Goal: Task Accomplishment & Management: Complete application form

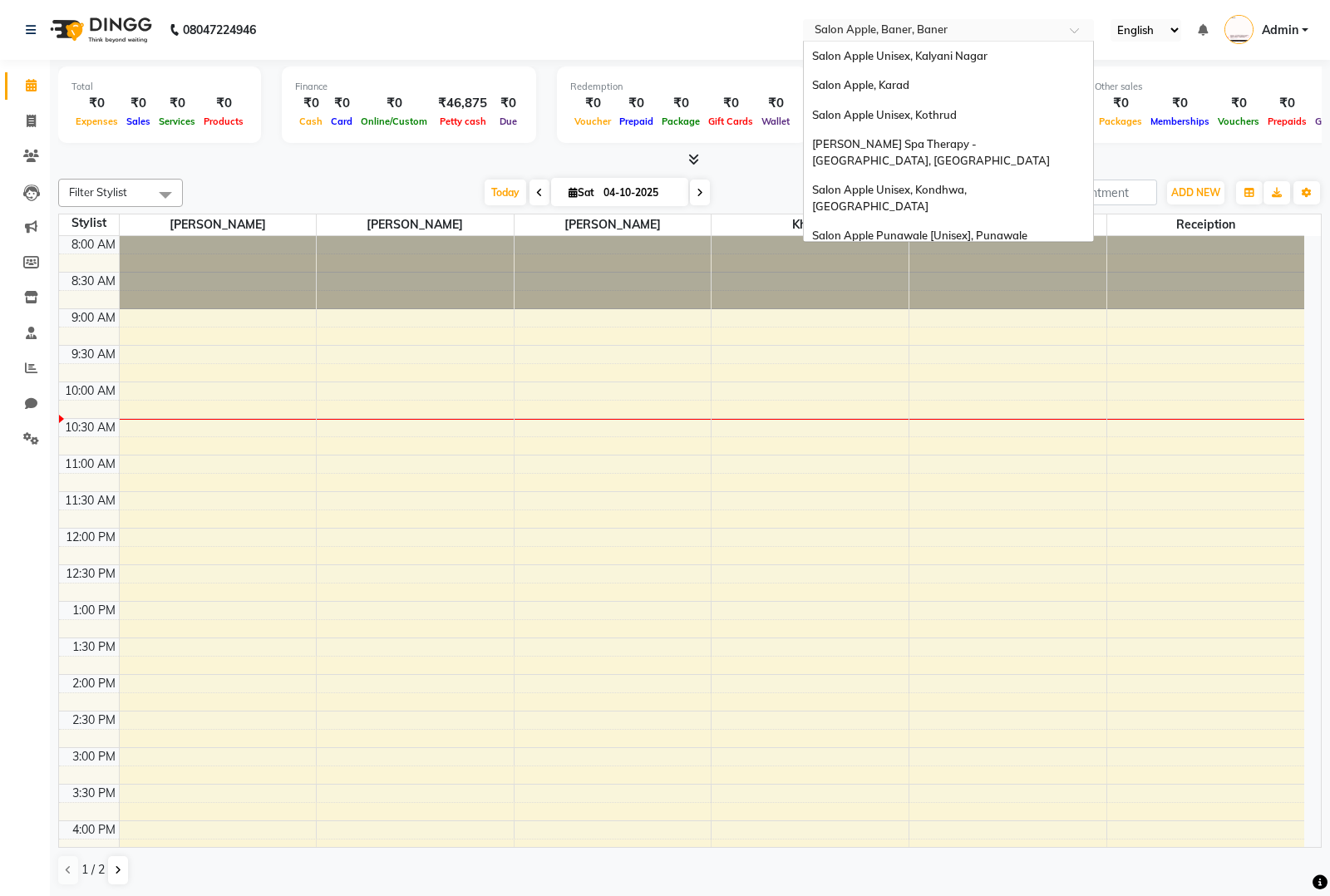
click at [953, 34] on input "text" at bounding box center [932, 32] width 241 height 16
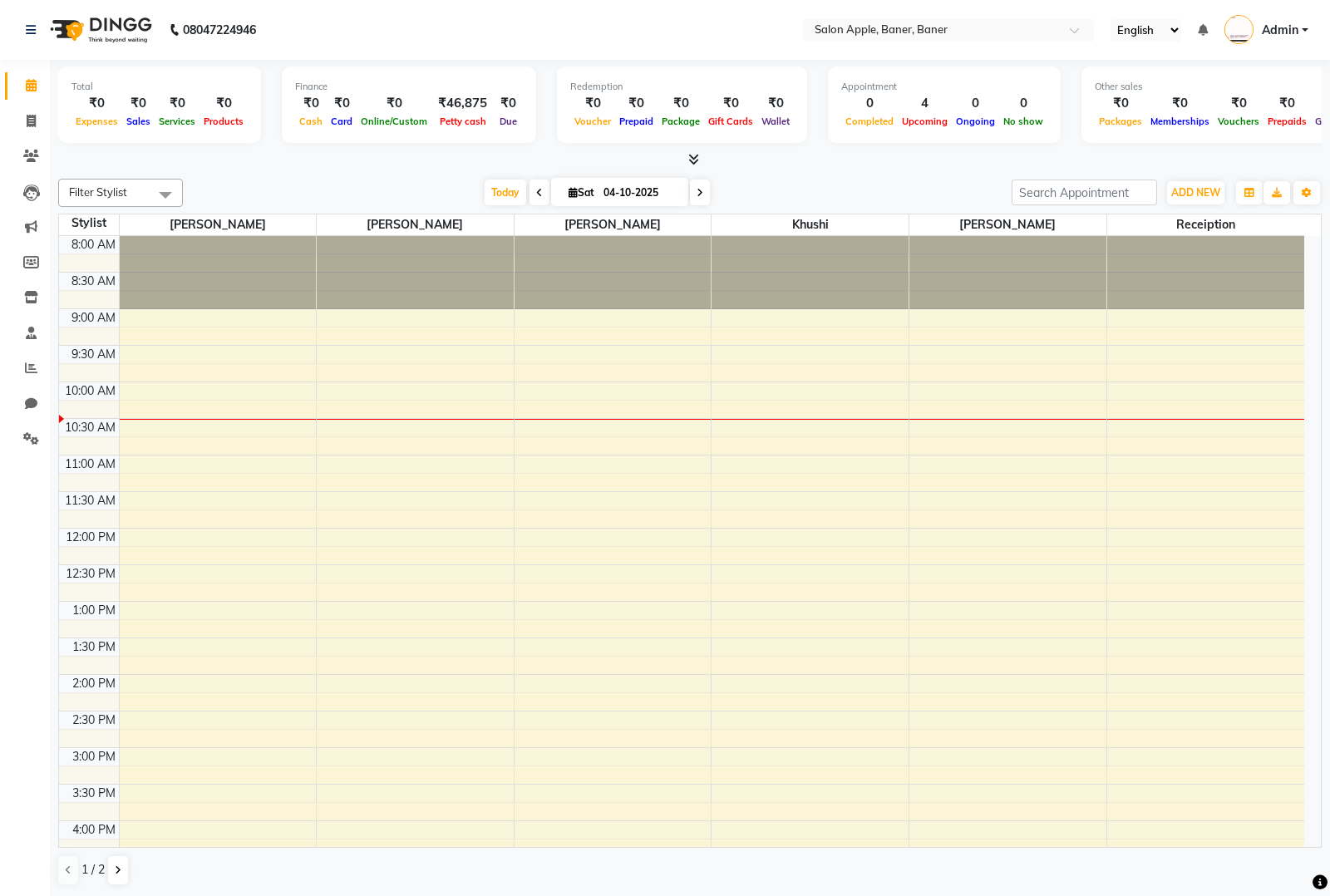
click at [728, 34] on nav "08047224946 Select Location × Salon Apple, Baner, Baner English ENGLISH Español…" at bounding box center [665, 30] width 1330 height 60
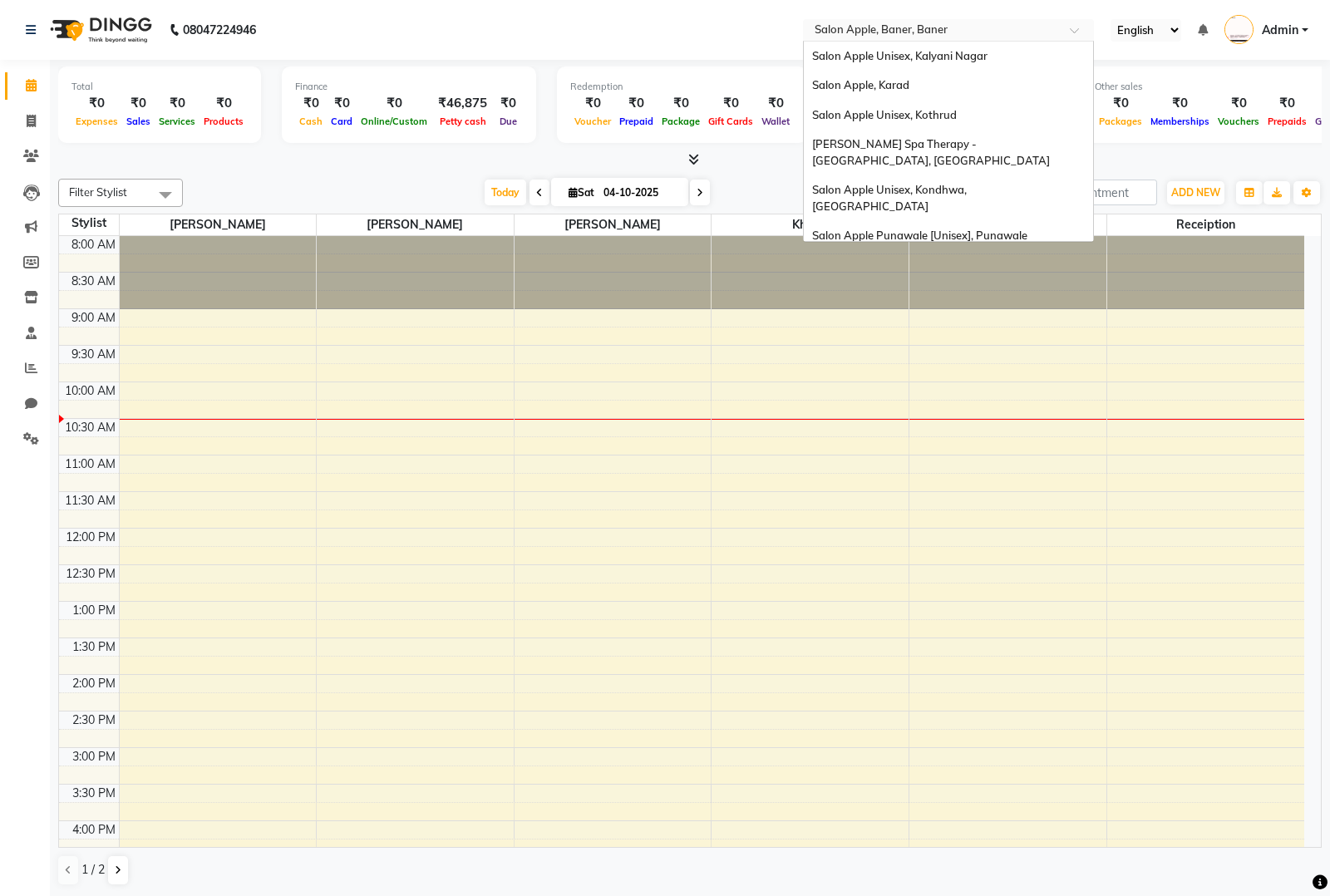
click at [1051, 26] on input "text" at bounding box center [932, 32] width 241 height 16
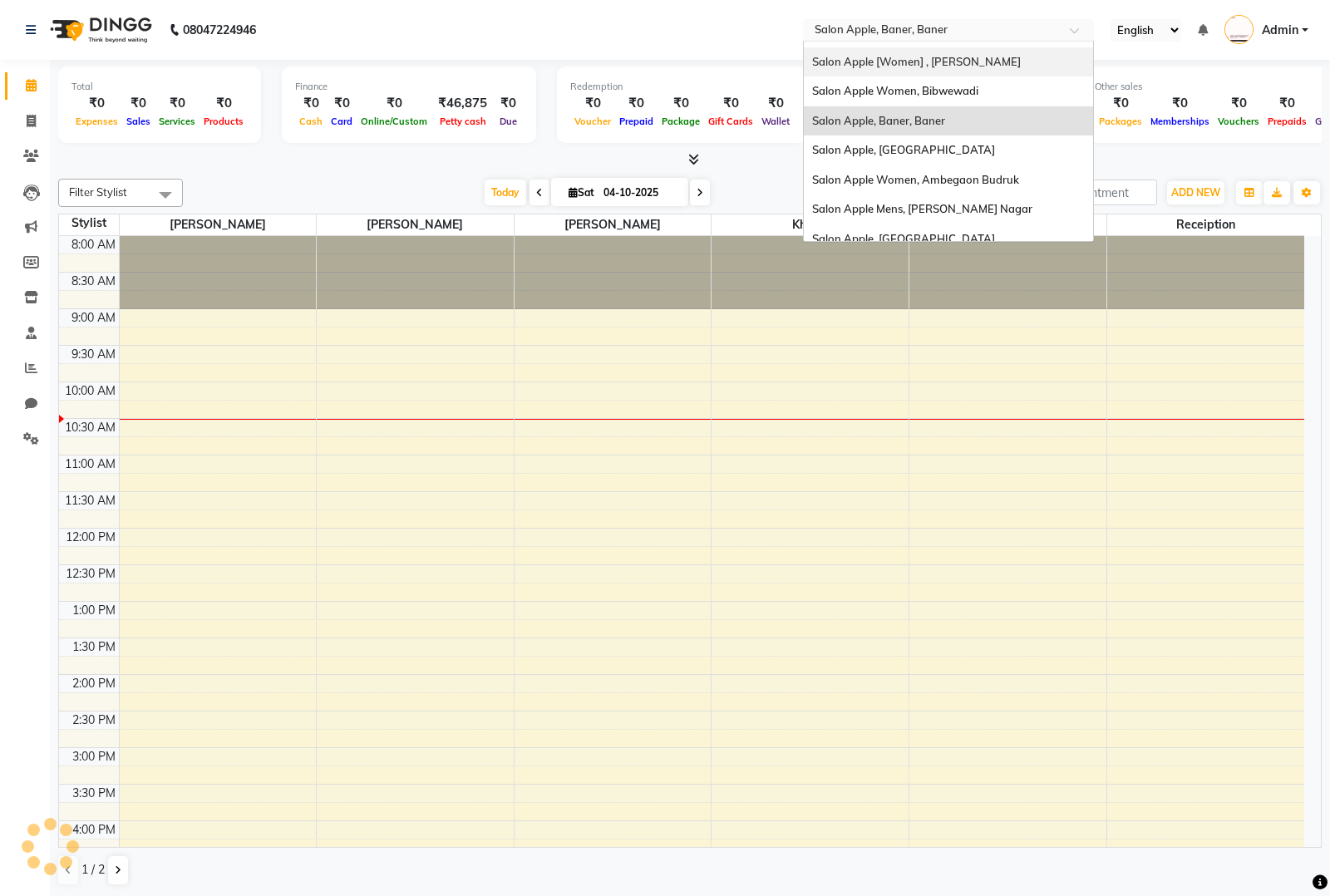
click at [689, 21] on nav "08047224946 Select Location × Salon Apple, Baner, Baner Salon Apple Unisex, Kal…" at bounding box center [665, 30] width 1330 height 60
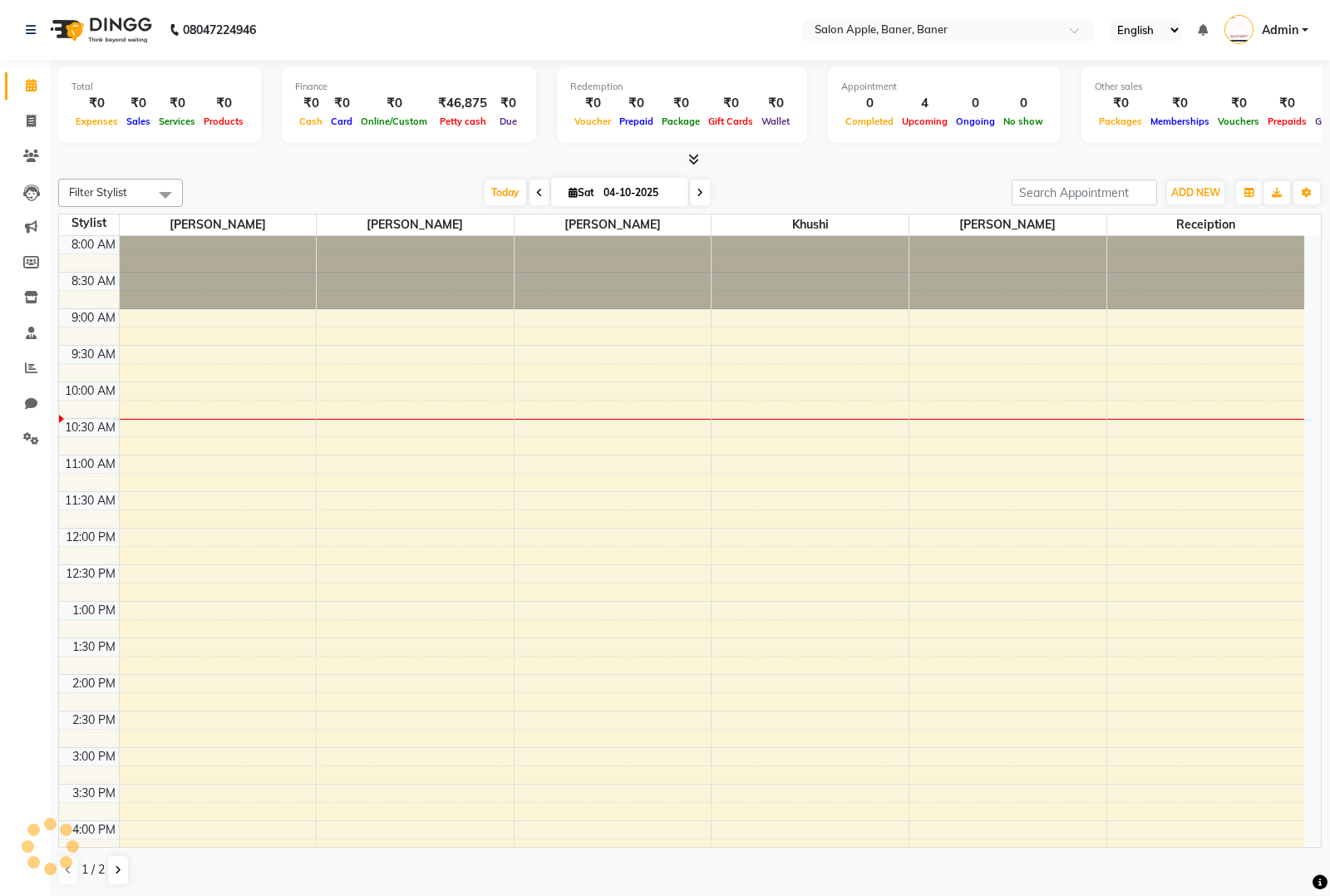
click at [745, 39] on nav "08047224946 Select Location × Salon Apple, Baner, Baner English ENGLISH Español…" at bounding box center [665, 30] width 1330 height 60
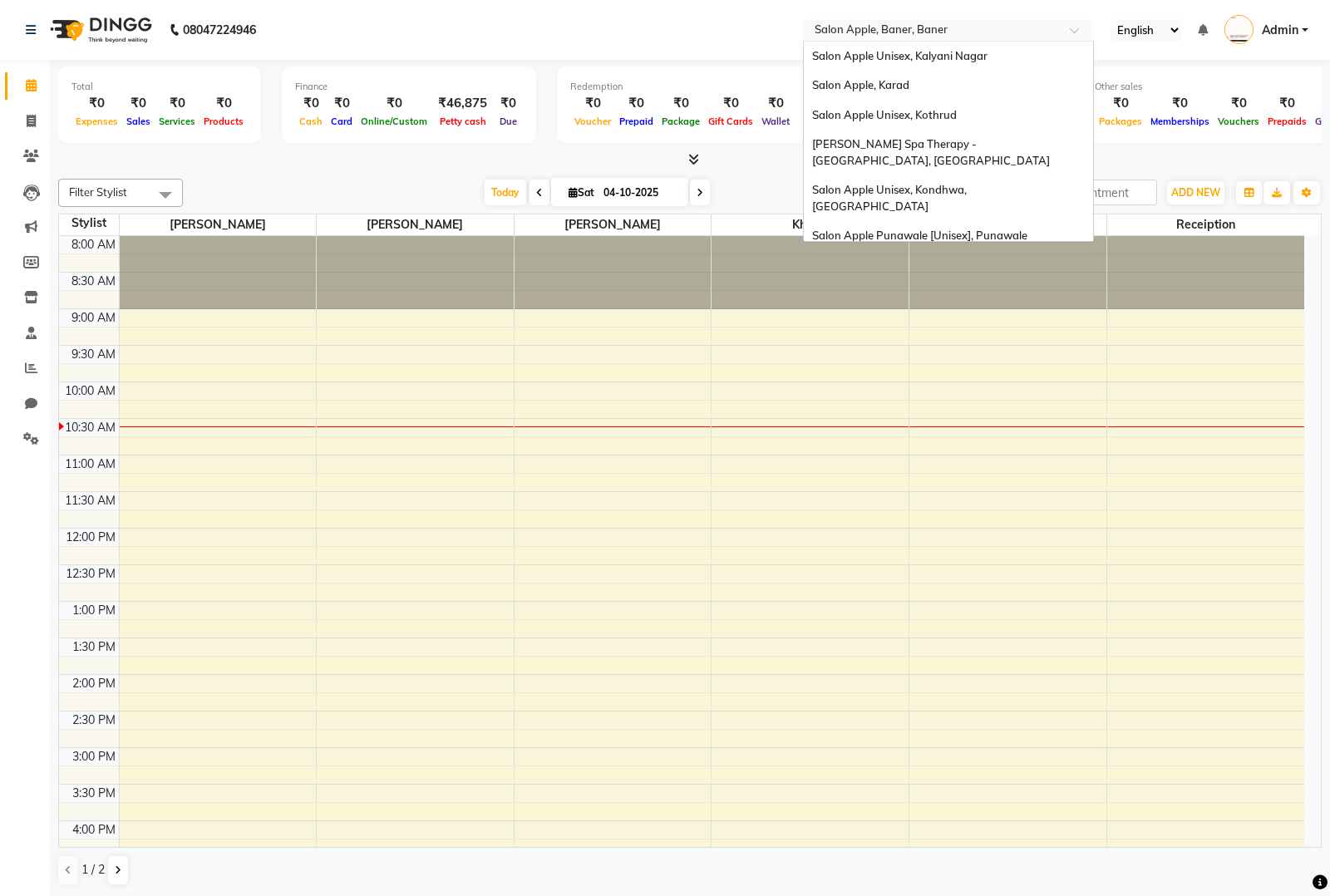
click at [962, 24] on input "text" at bounding box center [932, 32] width 241 height 16
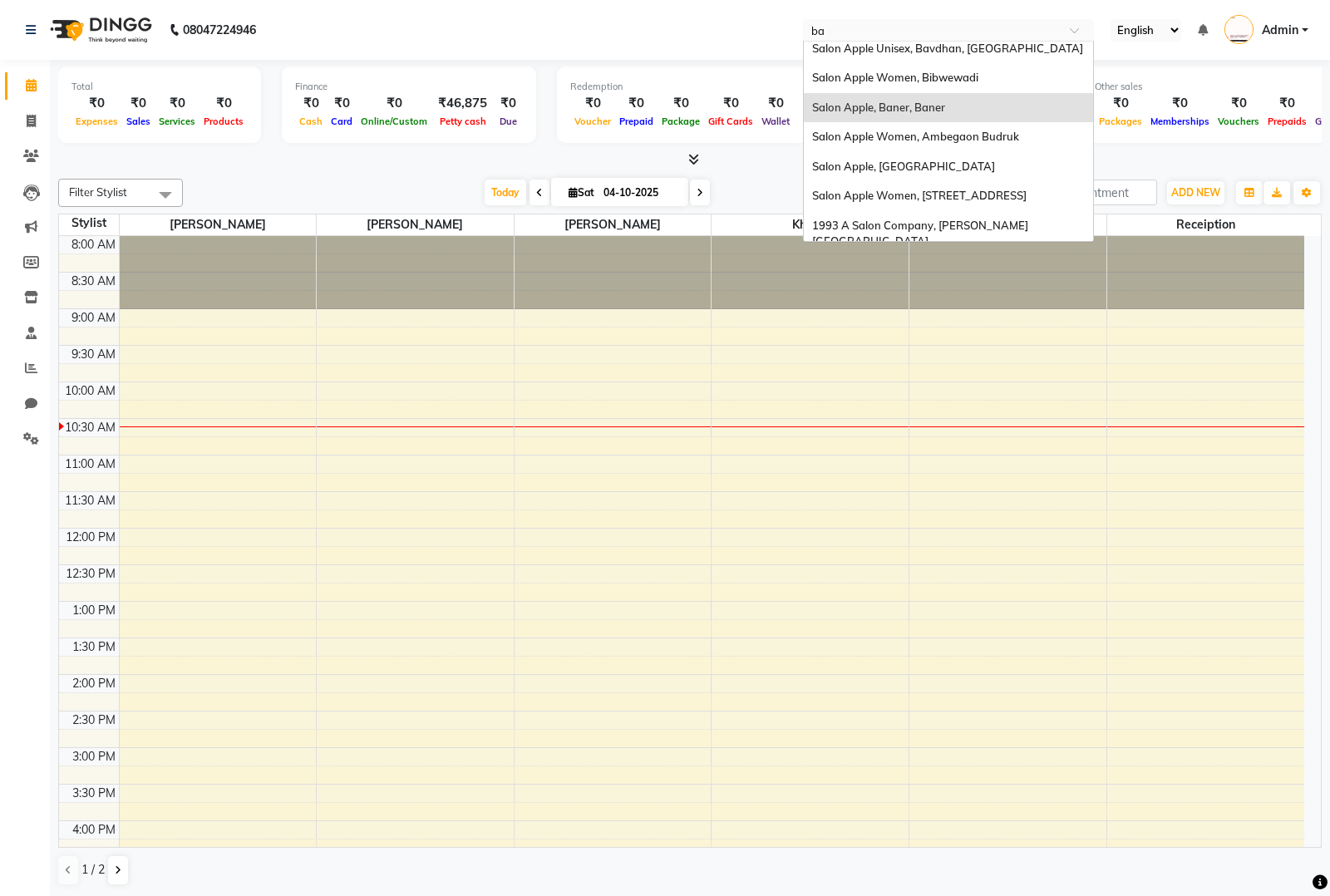
scroll to position [0, 0]
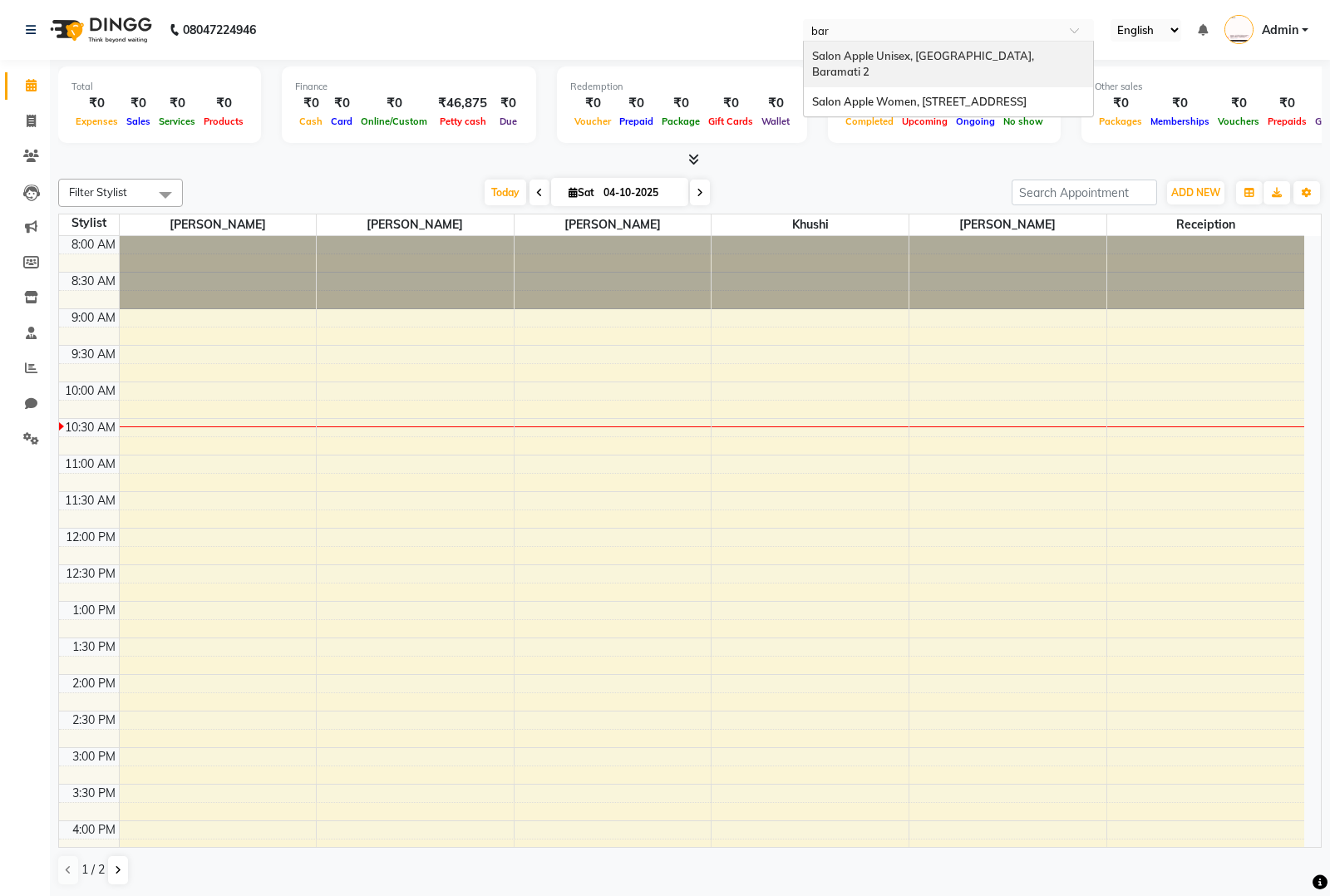
type input "bara"
drag, startPoint x: 994, startPoint y: 59, endPoint x: 850, endPoint y: 5, distance: 153.8
click at [993, 59] on span "Salon Apple Unisex, Baramati, Baramati 2" at bounding box center [924, 63] width 224 height 30
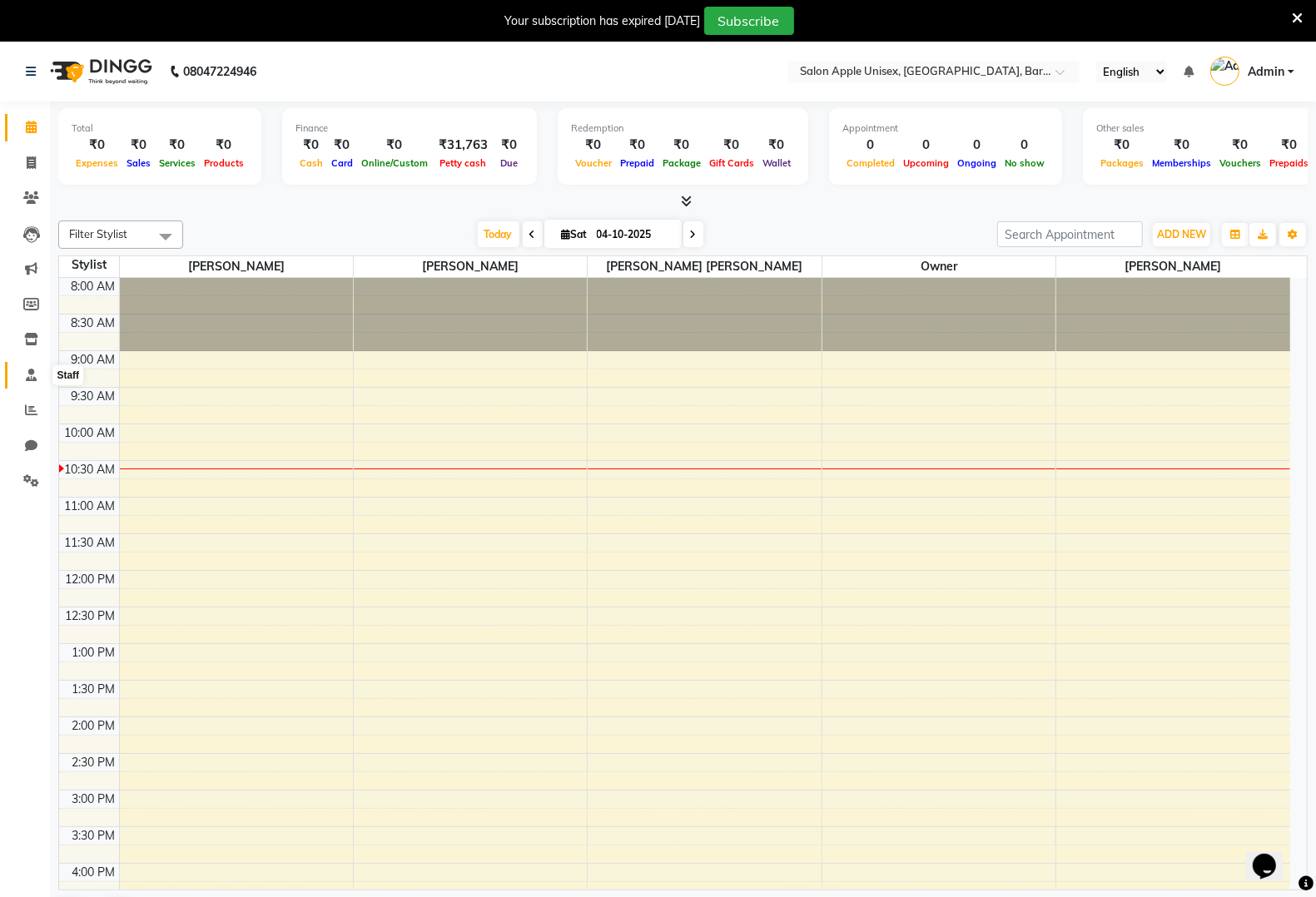
click at [32, 380] on icon at bounding box center [31, 375] width 11 height 13
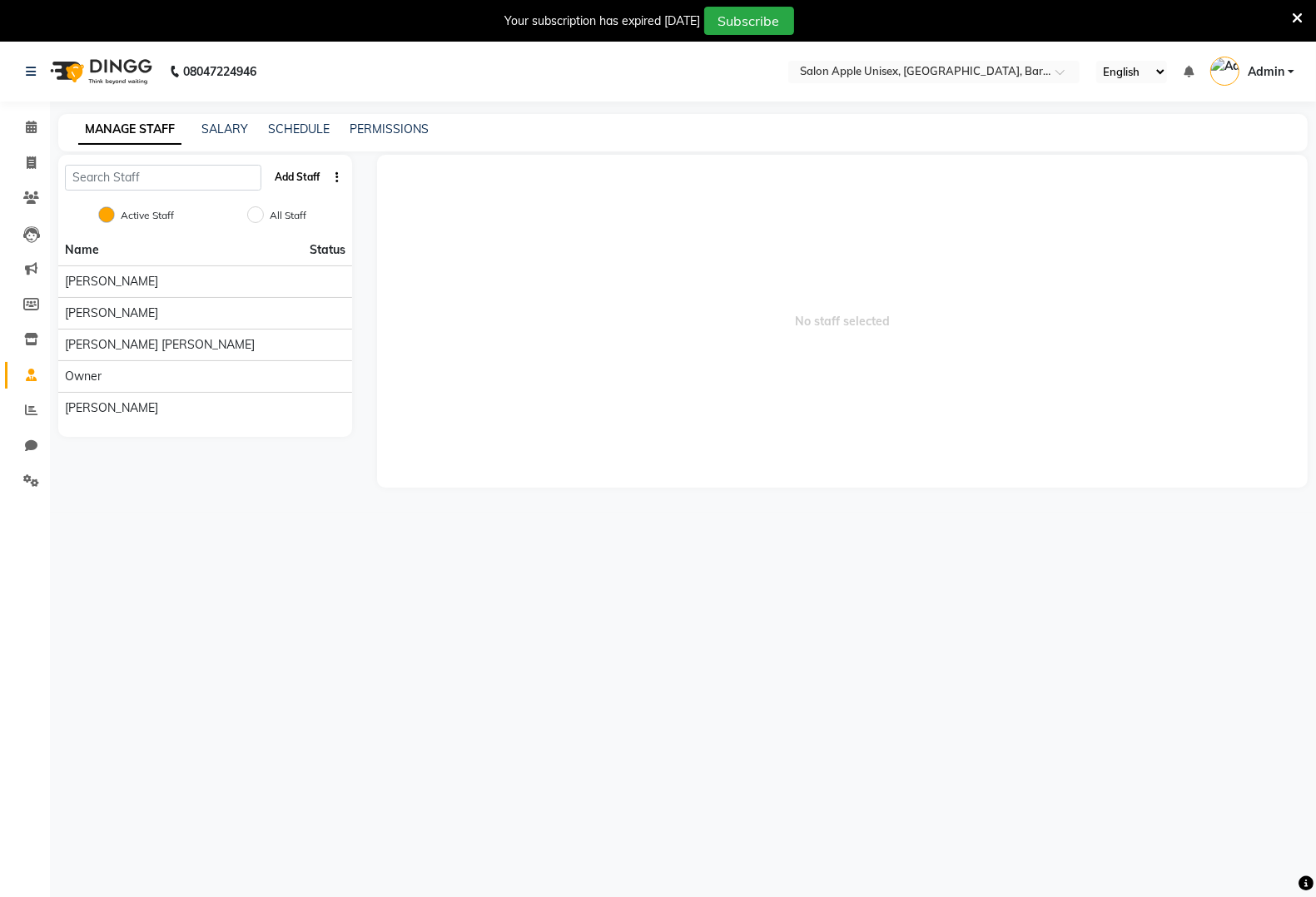
click at [300, 174] on button "Add Staff" at bounding box center [297, 177] width 58 height 28
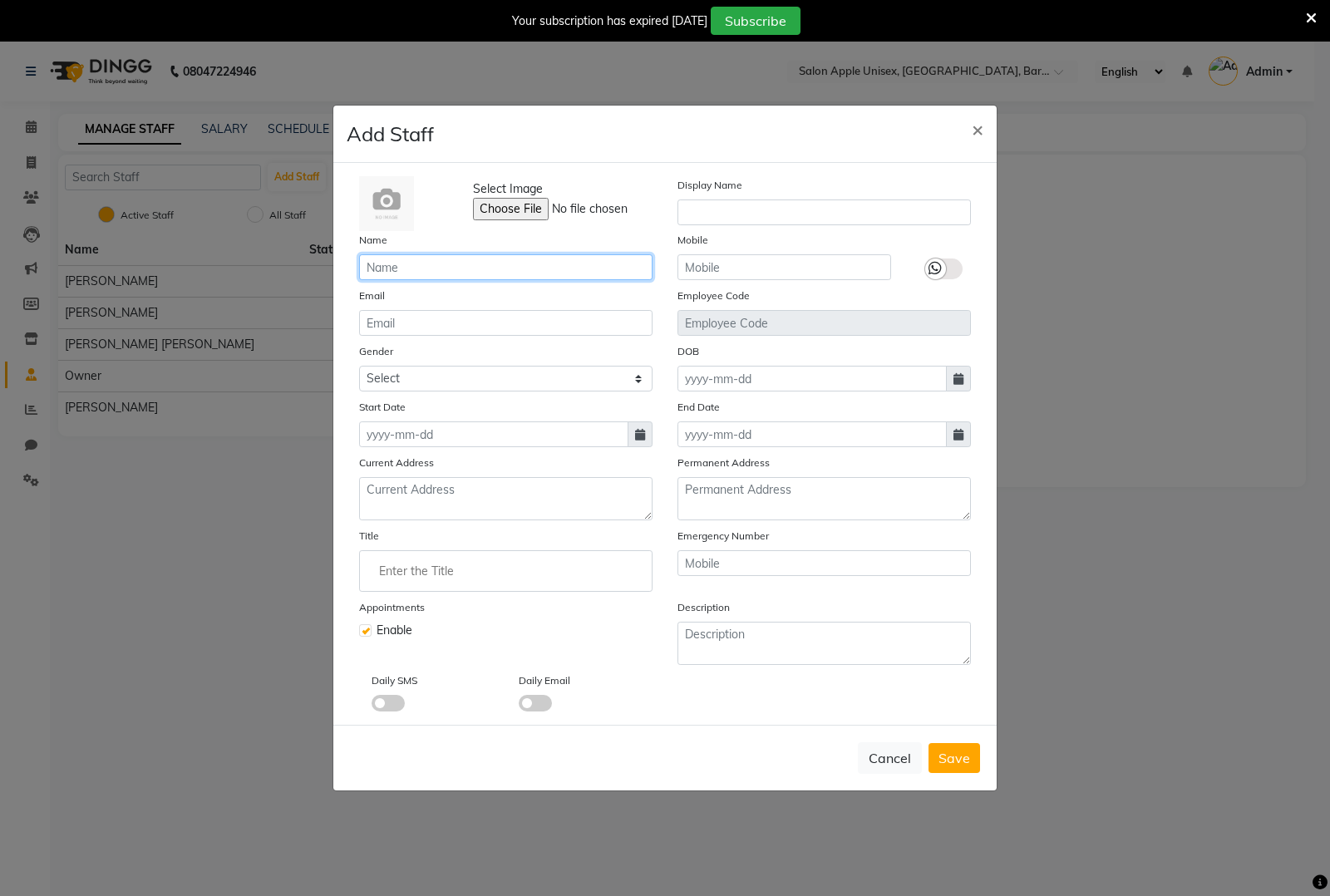
click at [455, 268] on input "text" at bounding box center [505, 267] width 293 height 25
click at [438, 277] on input "text" at bounding box center [505, 267] width 293 height 25
paste input "Rupali S. Bansode"
type input "Rupali S. Bansode"
click at [755, 278] on input "text" at bounding box center [785, 267] width 214 height 25
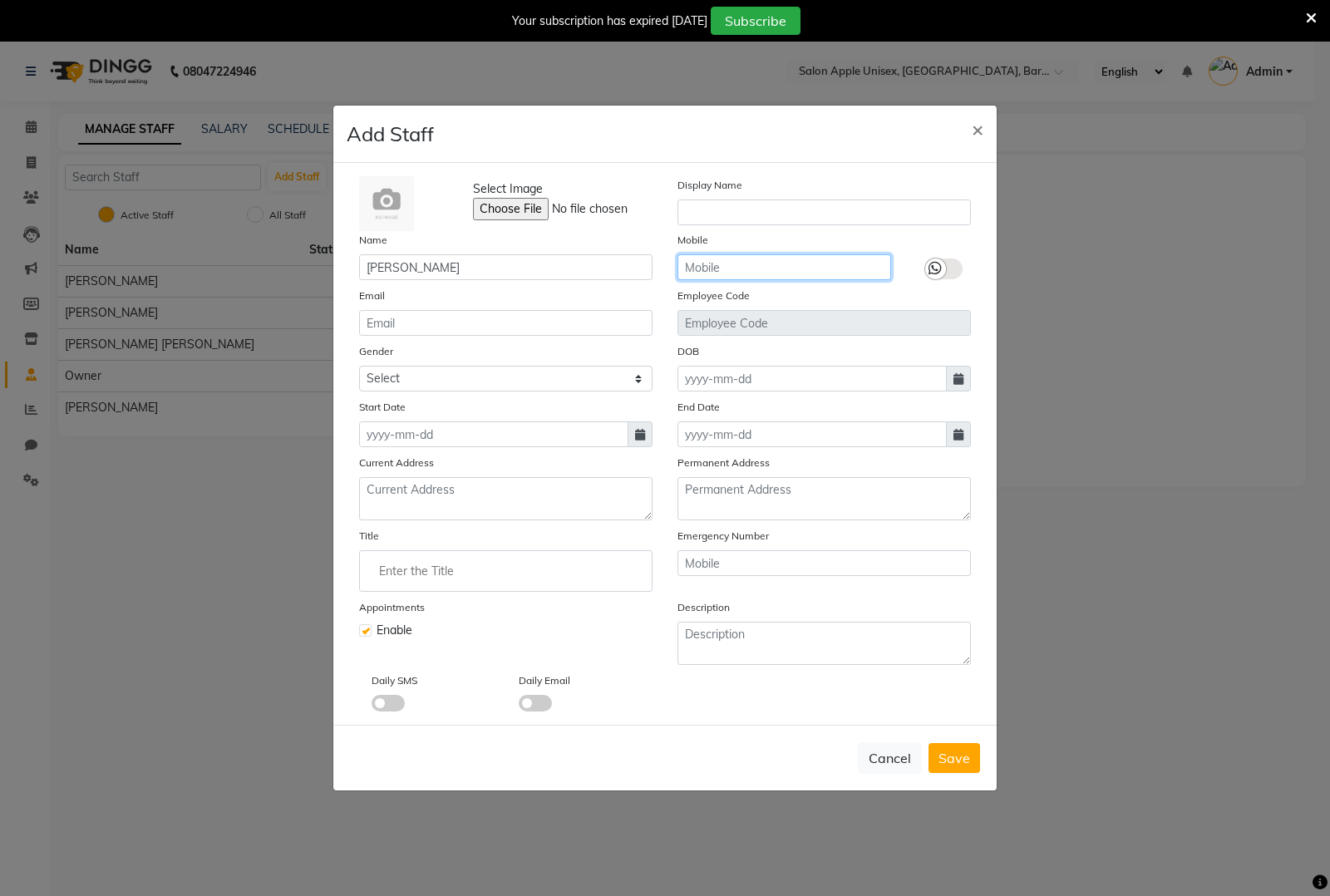
click at [803, 268] on input "text" at bounding box center [785, 267] width 214 height 25
paste input "8830546634"
type input "8830546634"
click at [636, 434] on icon at bounding box center [640, 434] width 10 height 12
select select "10"
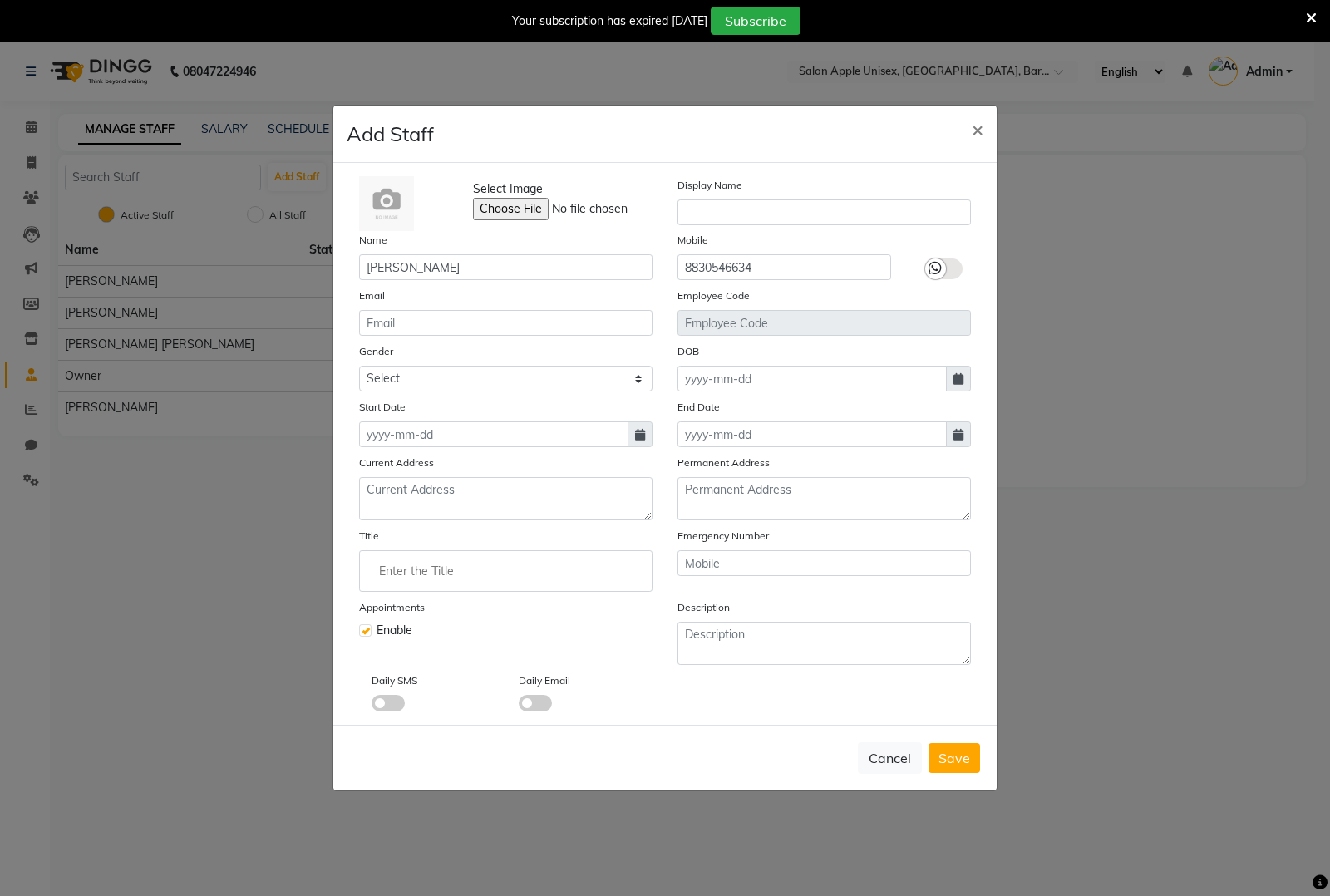
select select "2025"
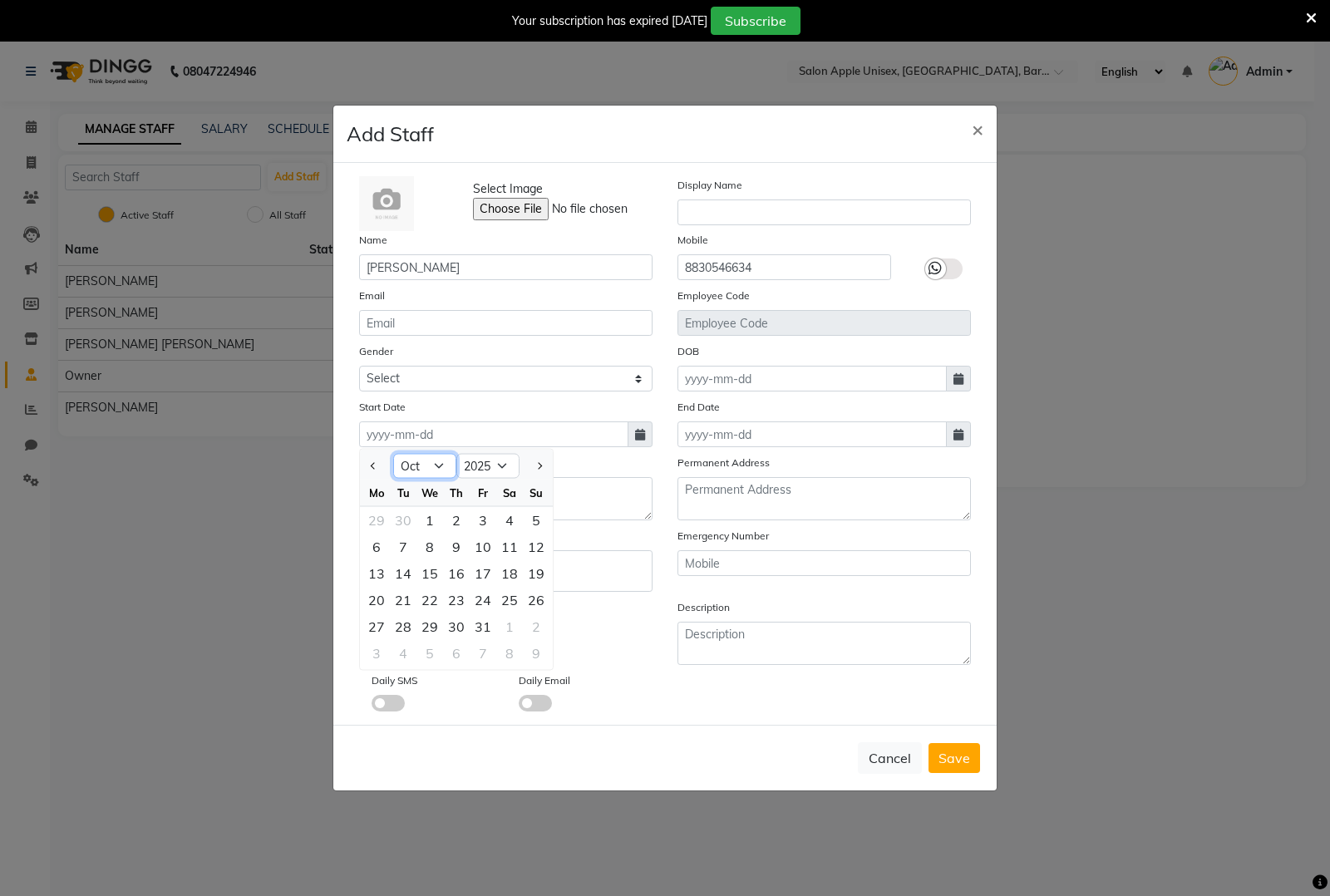
click at [437, 466] on select "Jan Feb Mar Apr May Jun Jul Aug Sep Oct Nov Dec" at bounding box center [425, 465] width 64 height 24
select select "9"
click at [393, 453] on select "Jan Feb Mar Apr May Jun Jul Aug Sep Oct Nov Dec" at bounding box center [425, 465] width 64 height 24
click at [403, 544] on div "9" at bounding box center [403, 546] width 26 height 26
type input "09-09-2025"
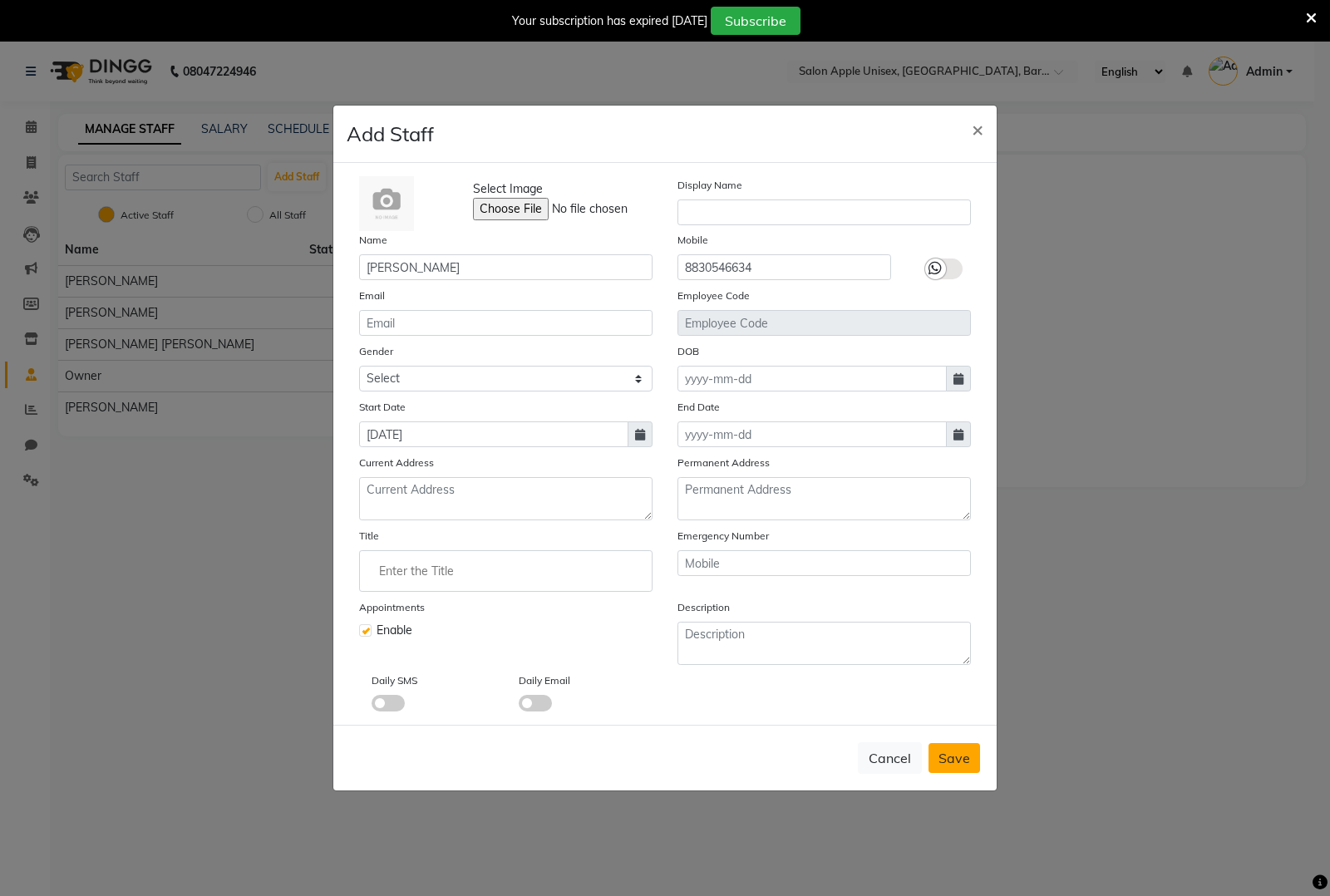
click at [961, 752] on span "Save" at bounding box center [954, 758] width 32 height 16
checkbox input "false"
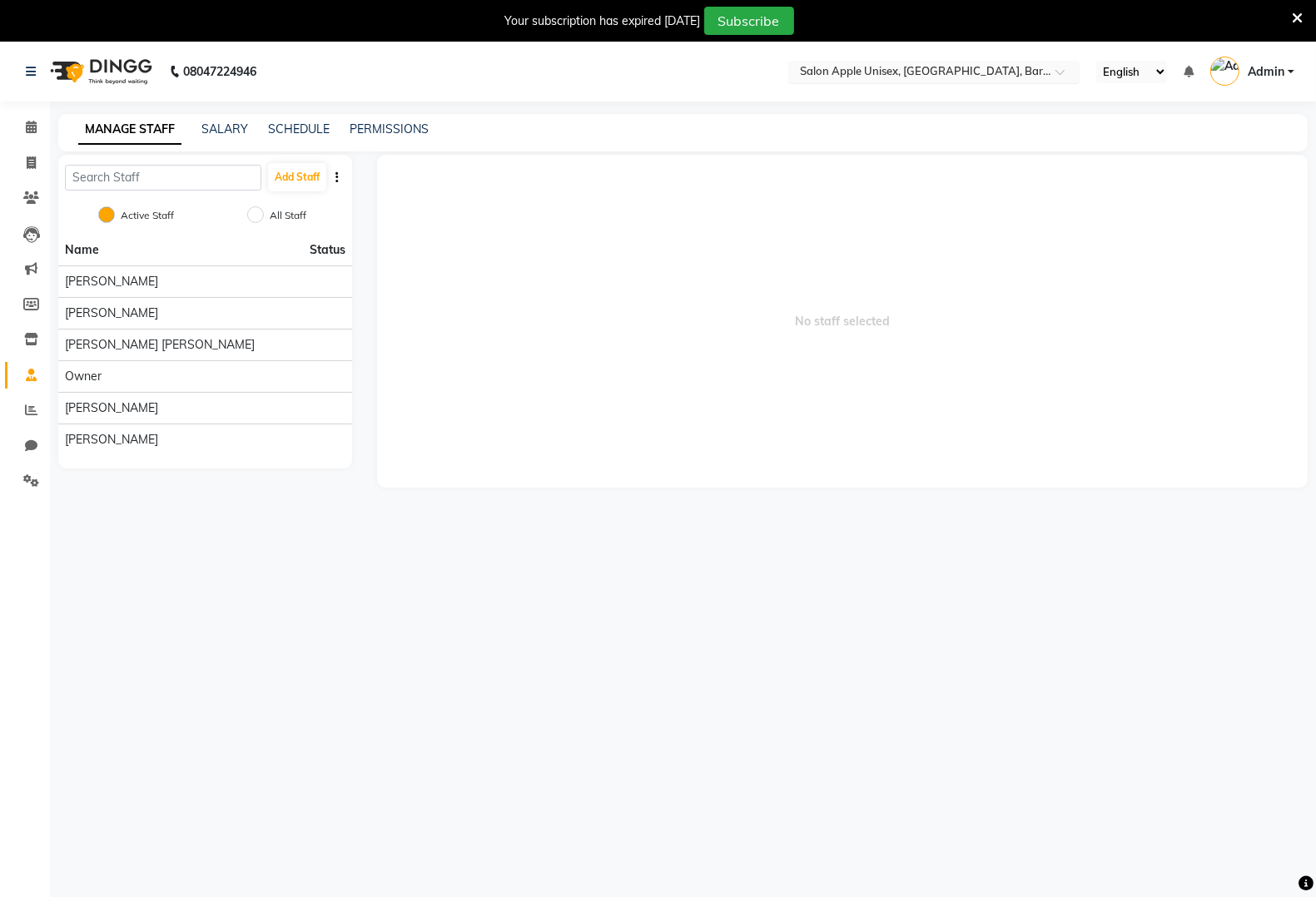
click at [949, 74] on input "text" at bounding box center [917, 73] width 242 height 16
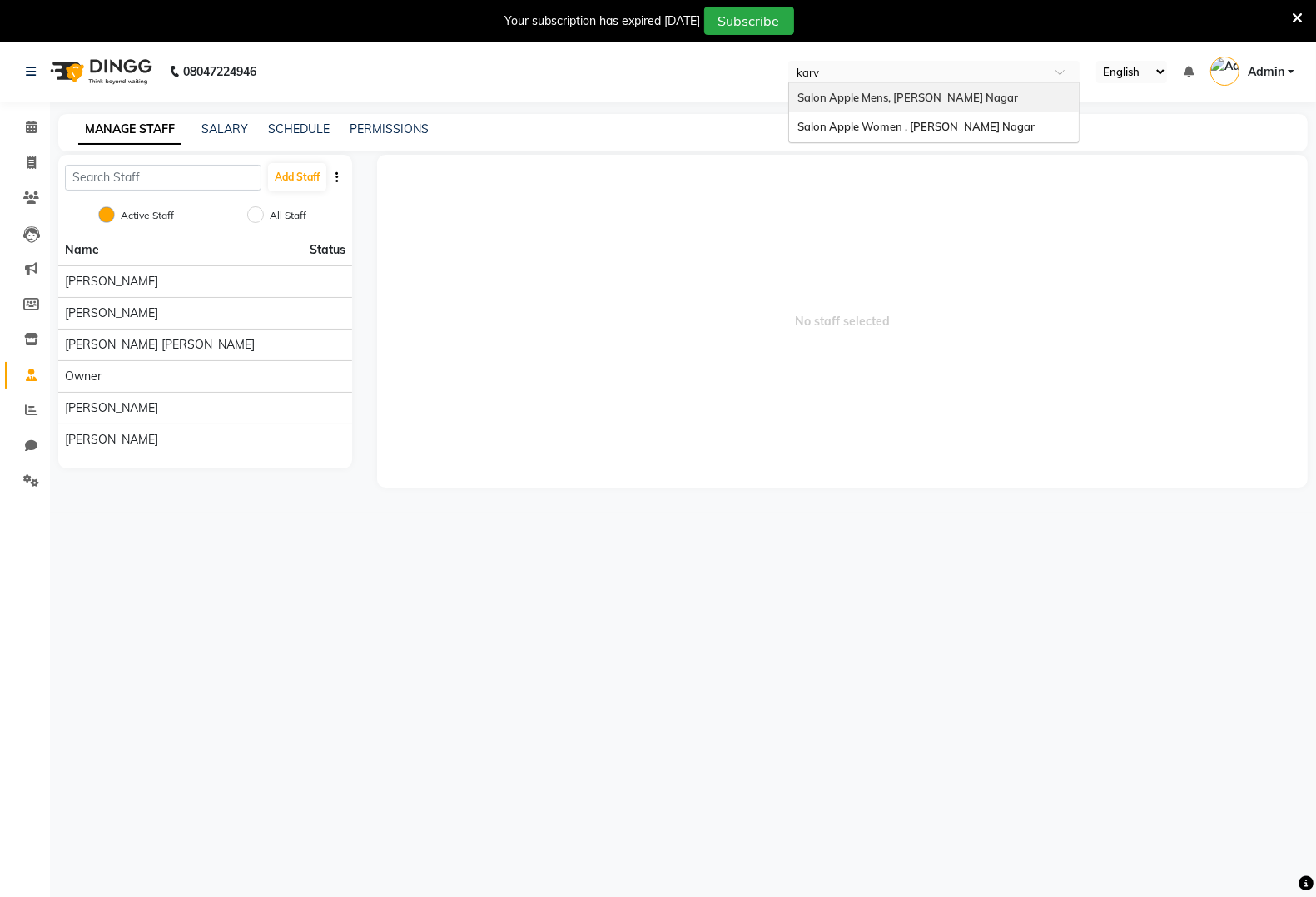
type input "karve"
click at [964, 123] on span "Salon Apple Women , [PERSON_NAME] Nagar" at bounding box center [915, 126] width 237 height 14
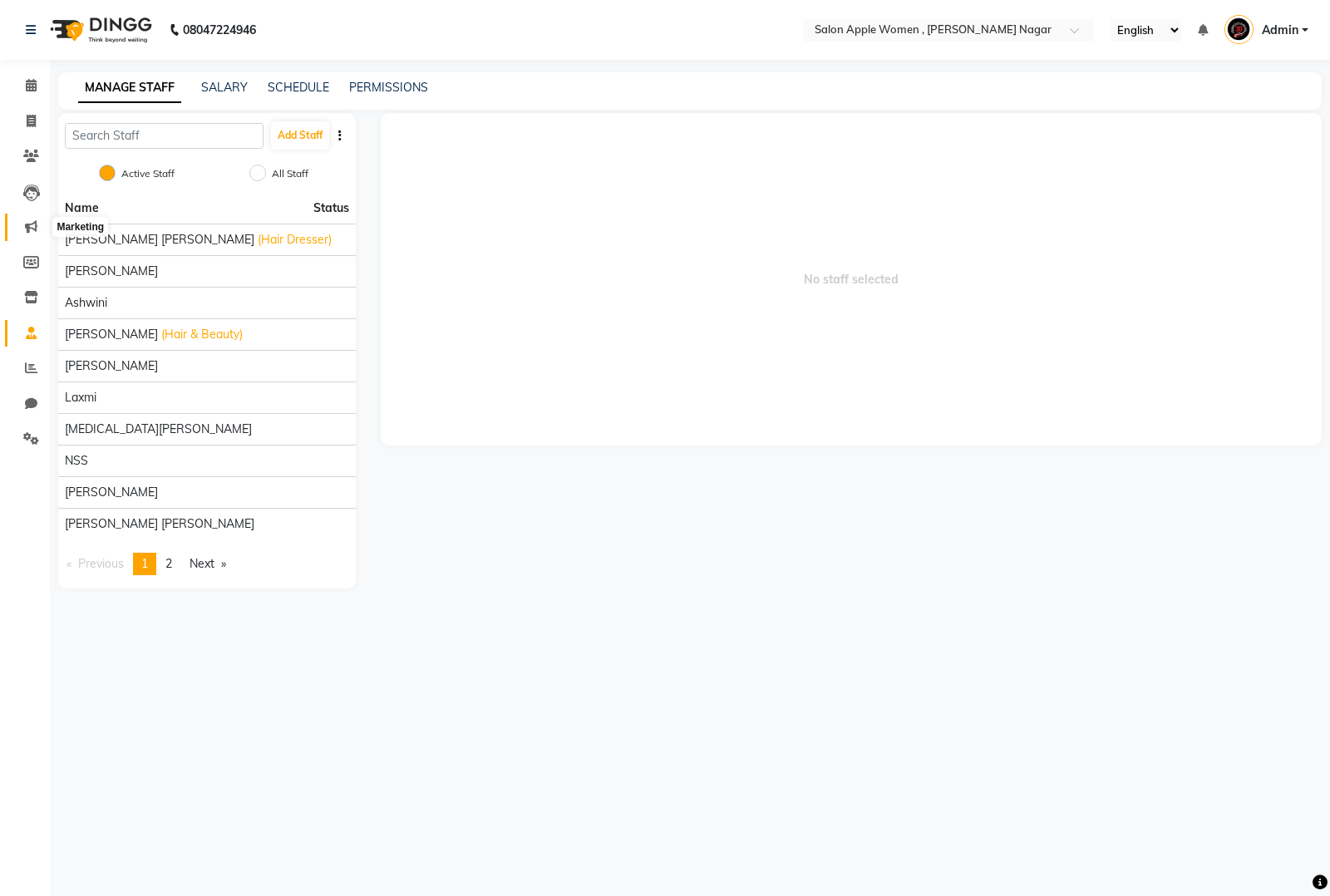
click at [26, 222] on icon at bounding box center [31, 227] width 13 height 13
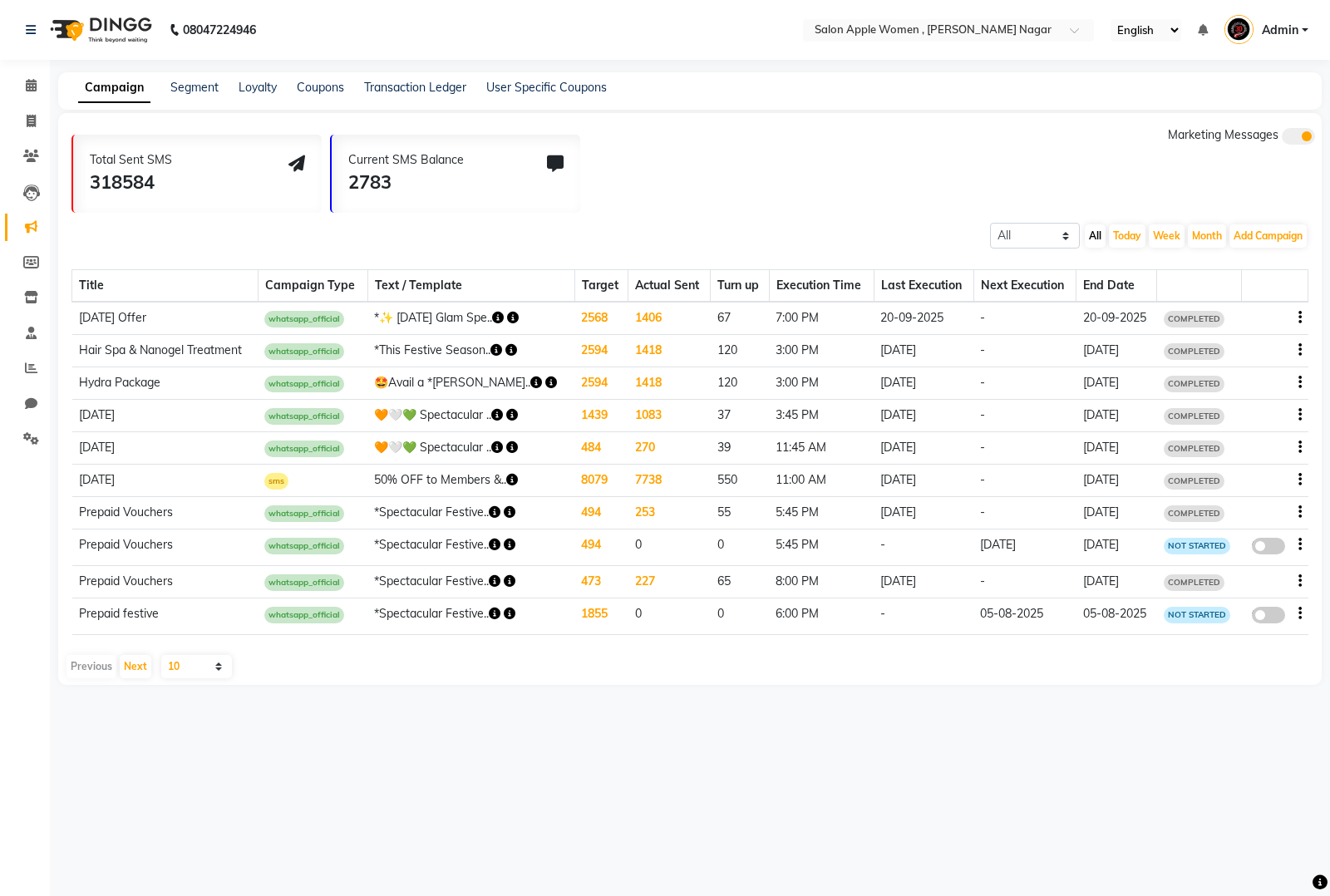
click at [206, 75] on div "Campaign Segment Loyalty Coupons Transaction Ledger User Specific Coupons" at bounding box center [689, 91] width 1264 height 37
click at [195, 81] on link "Segment" at bounding box center [194, 87] width 48 height 15
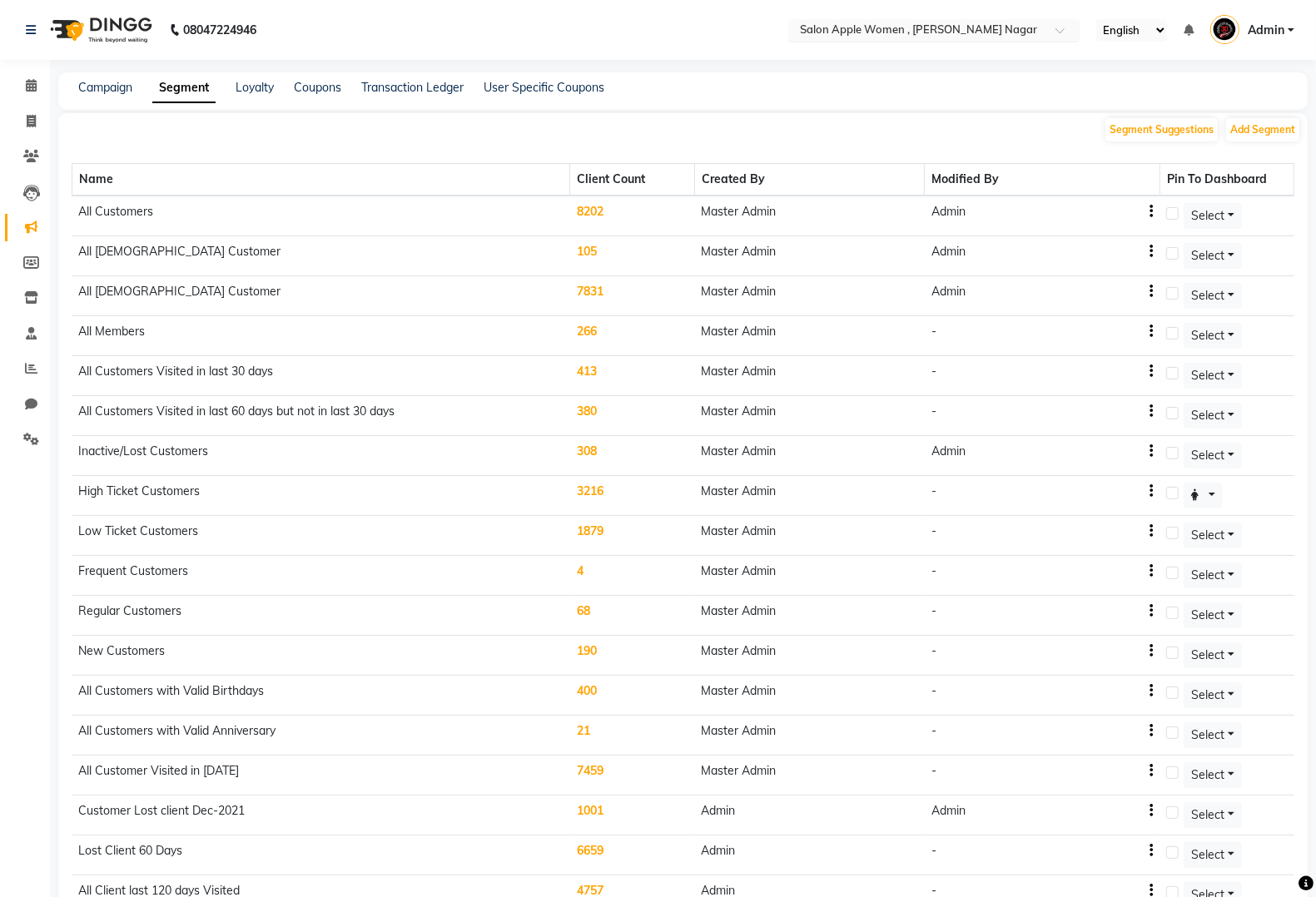
click at [975, 26] on input "text" at bounding box center [917, 32] width 242 height 16
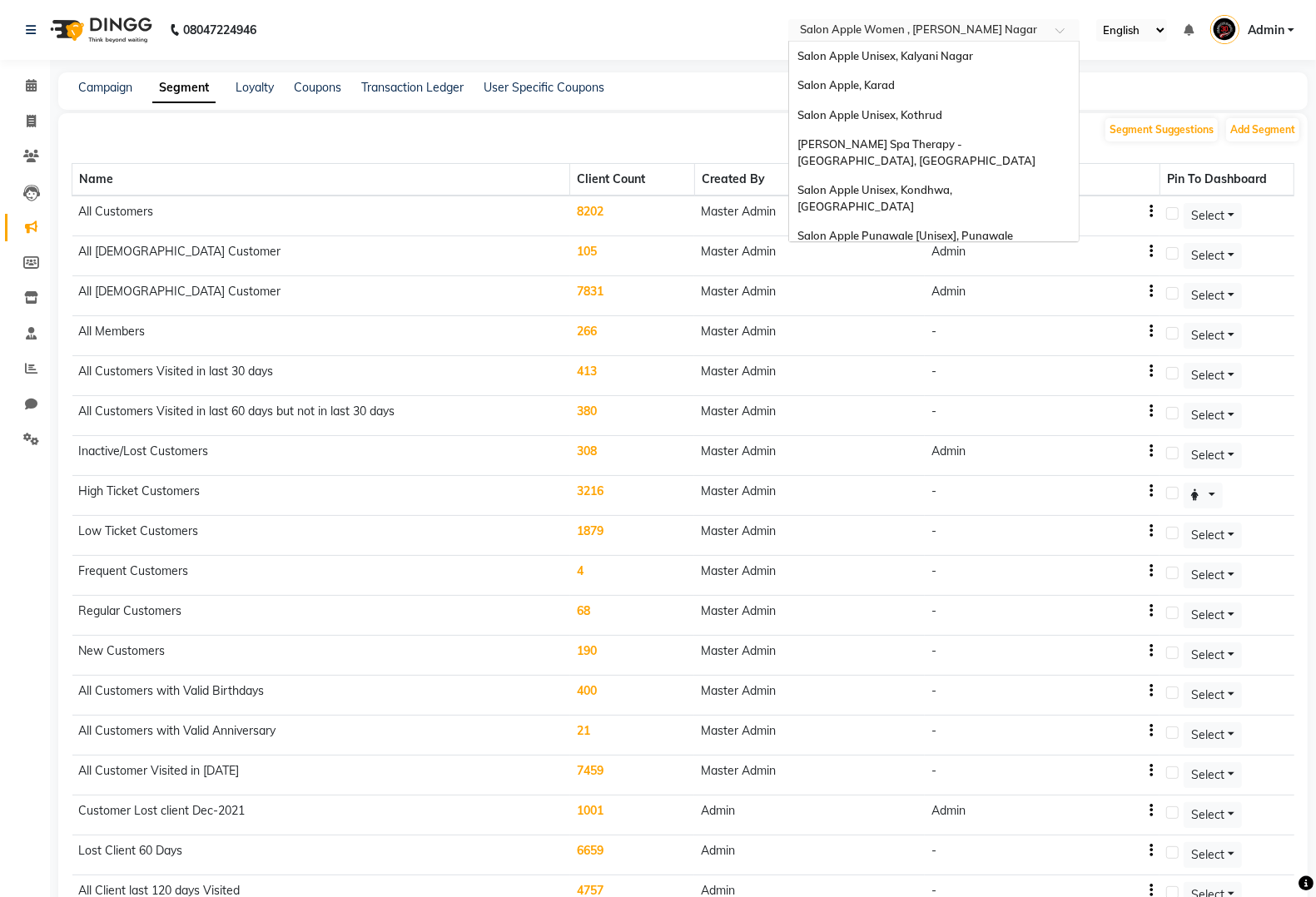
scroll to position [992, 0]
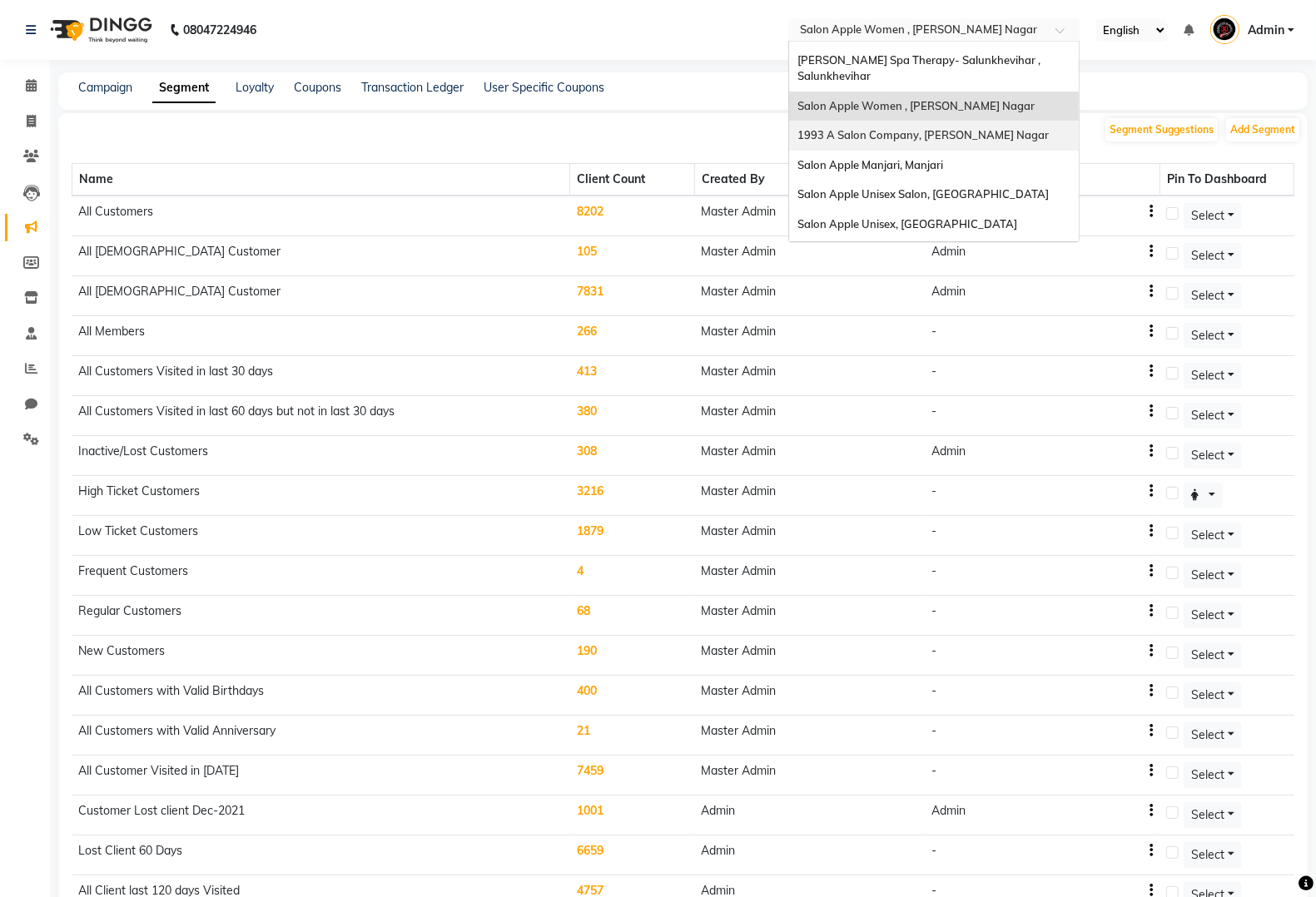
click at [971, 128] on span "1993 A Salon Company, [PERSON_NAME] Nagar" at bounding box center [923, 134] width 252 height 14
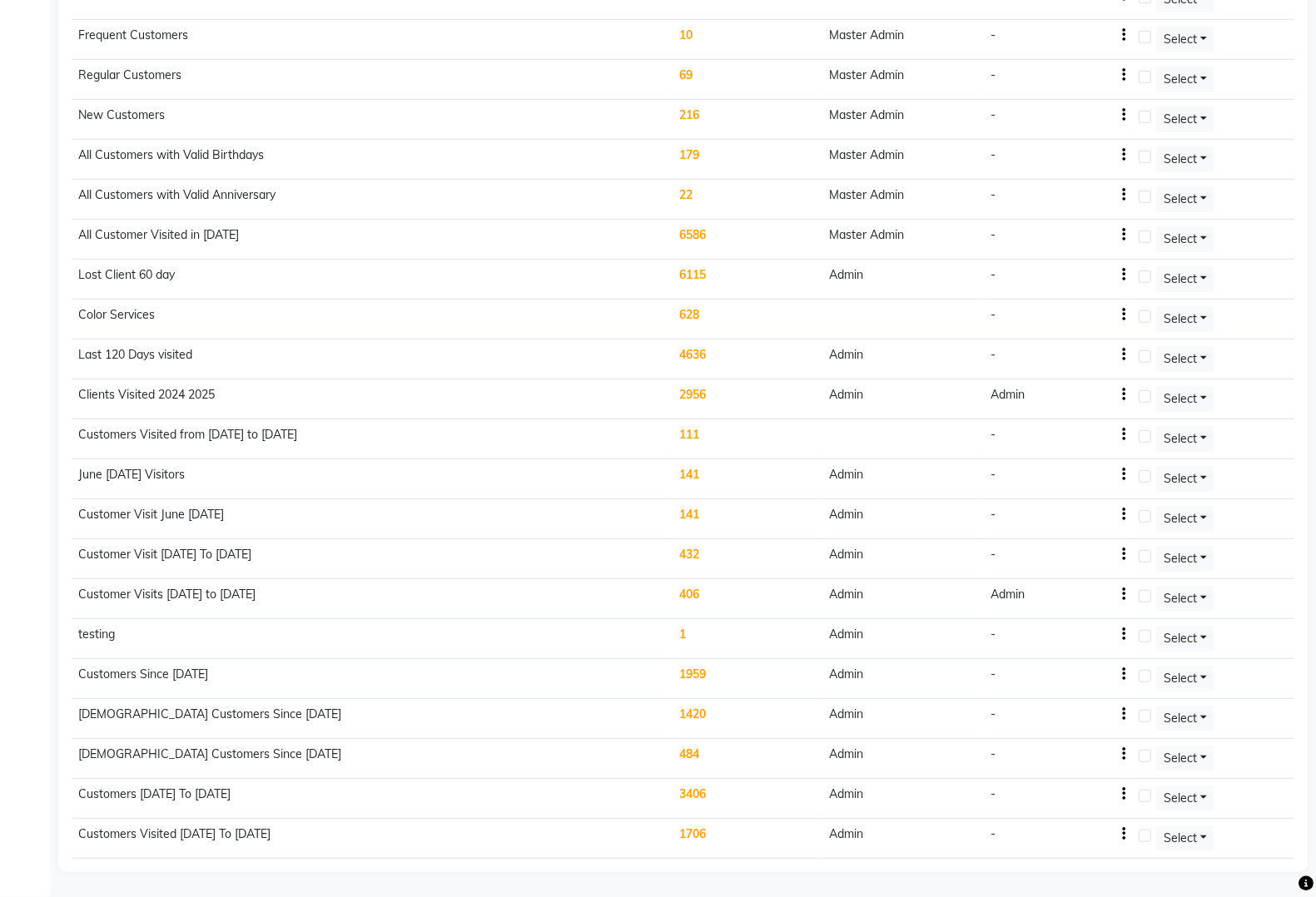
scroll to position [552, 0]
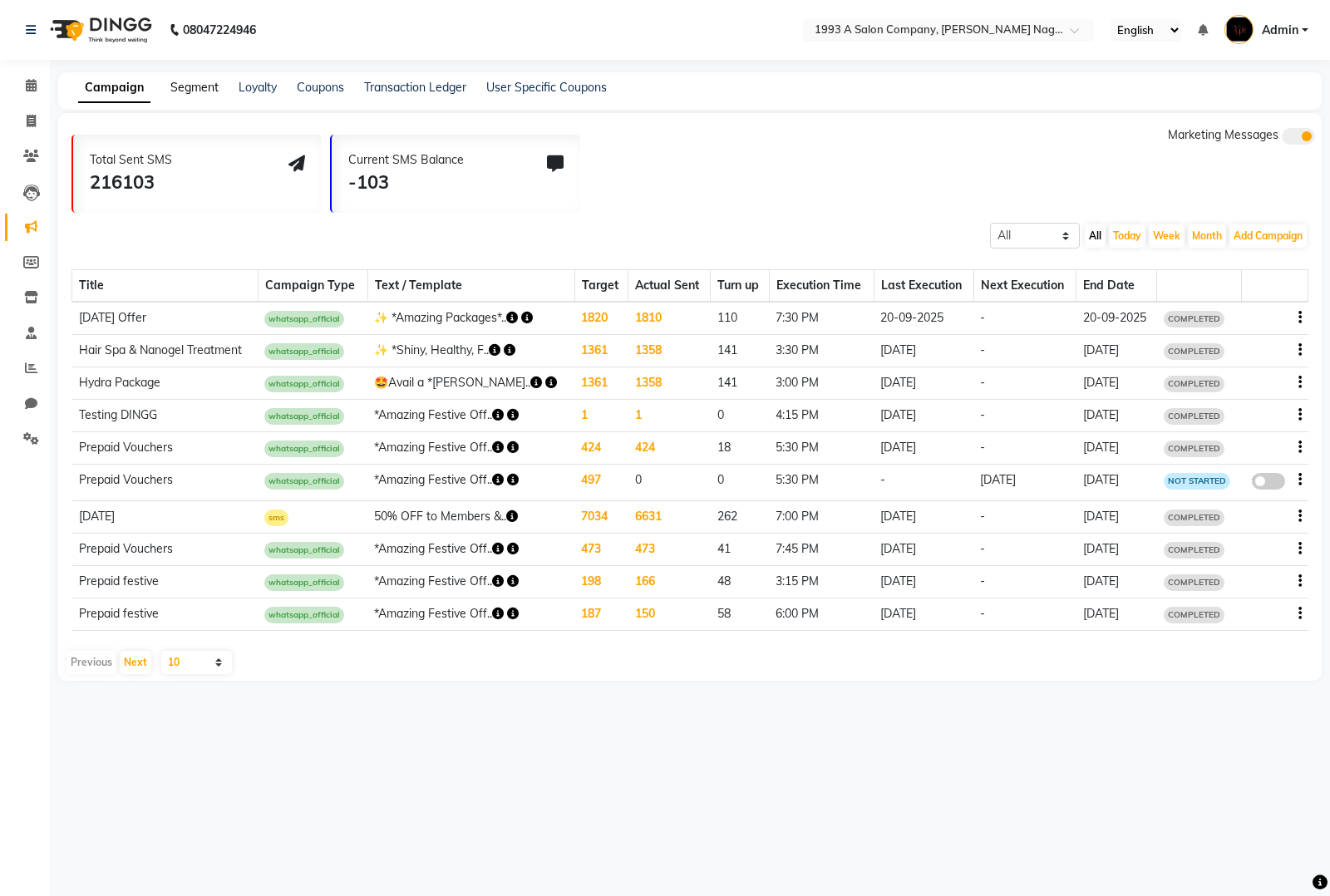
click at [183, 88] on link "Segment" at bounding box center [194, 87] width 48 height 15
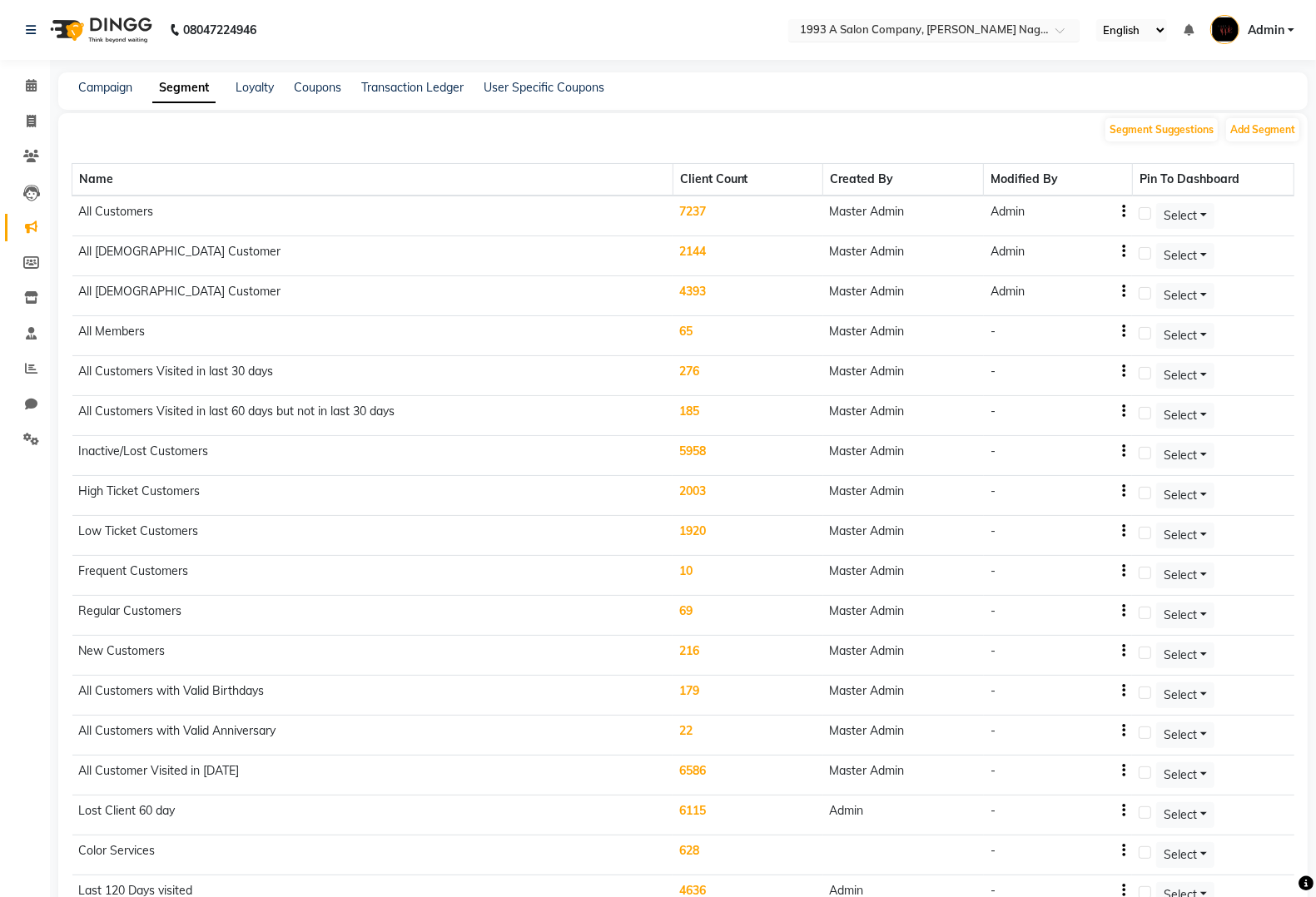
click at [934, 27] on input "text" at bounding box center [917, 32] width 242 height 16
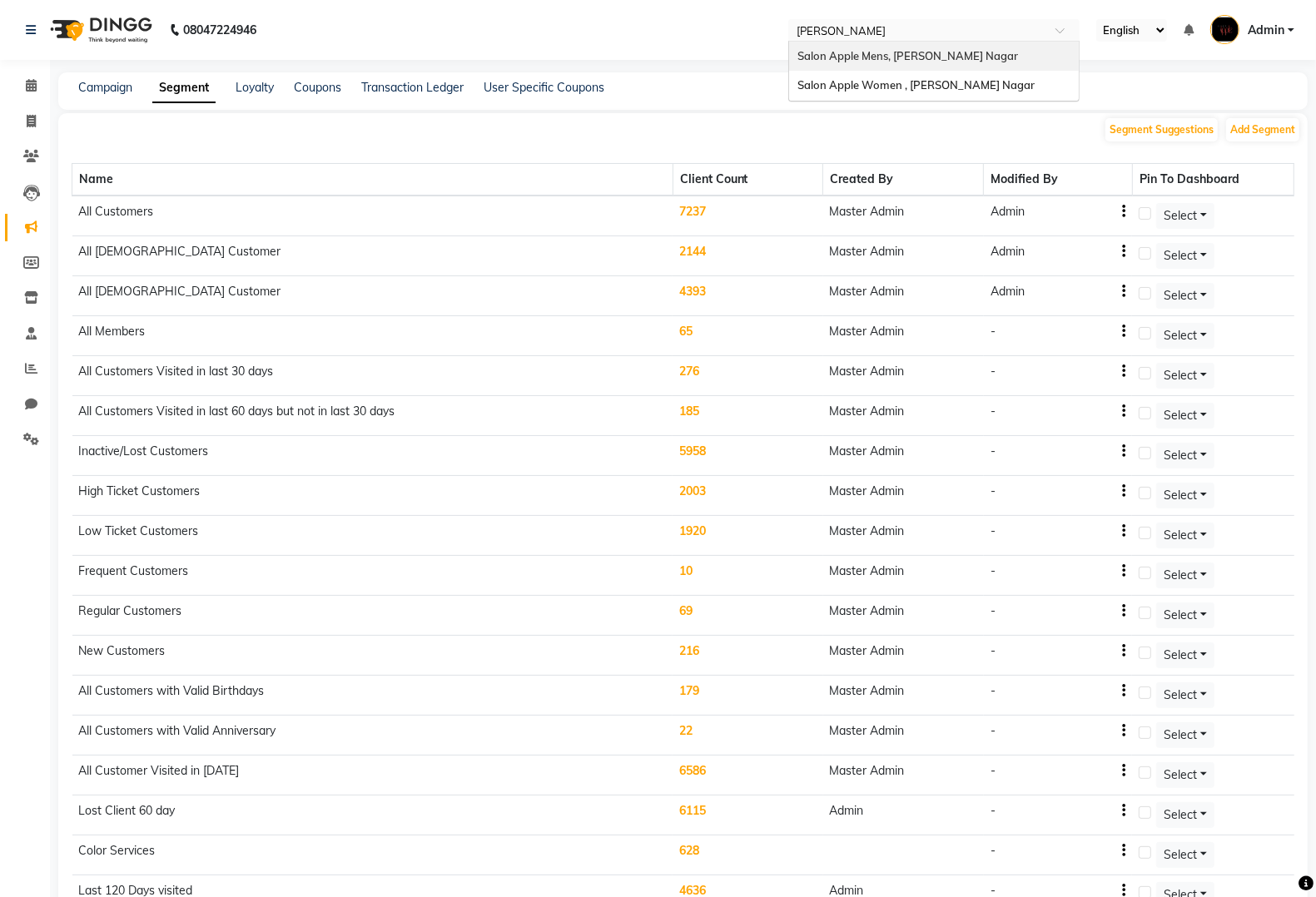
type input "karv"
click at [903, 84] on span "Salon Apple Women , [PERSON_NAME] Nagar" at bounding box center [915, 84] width 237 height 14
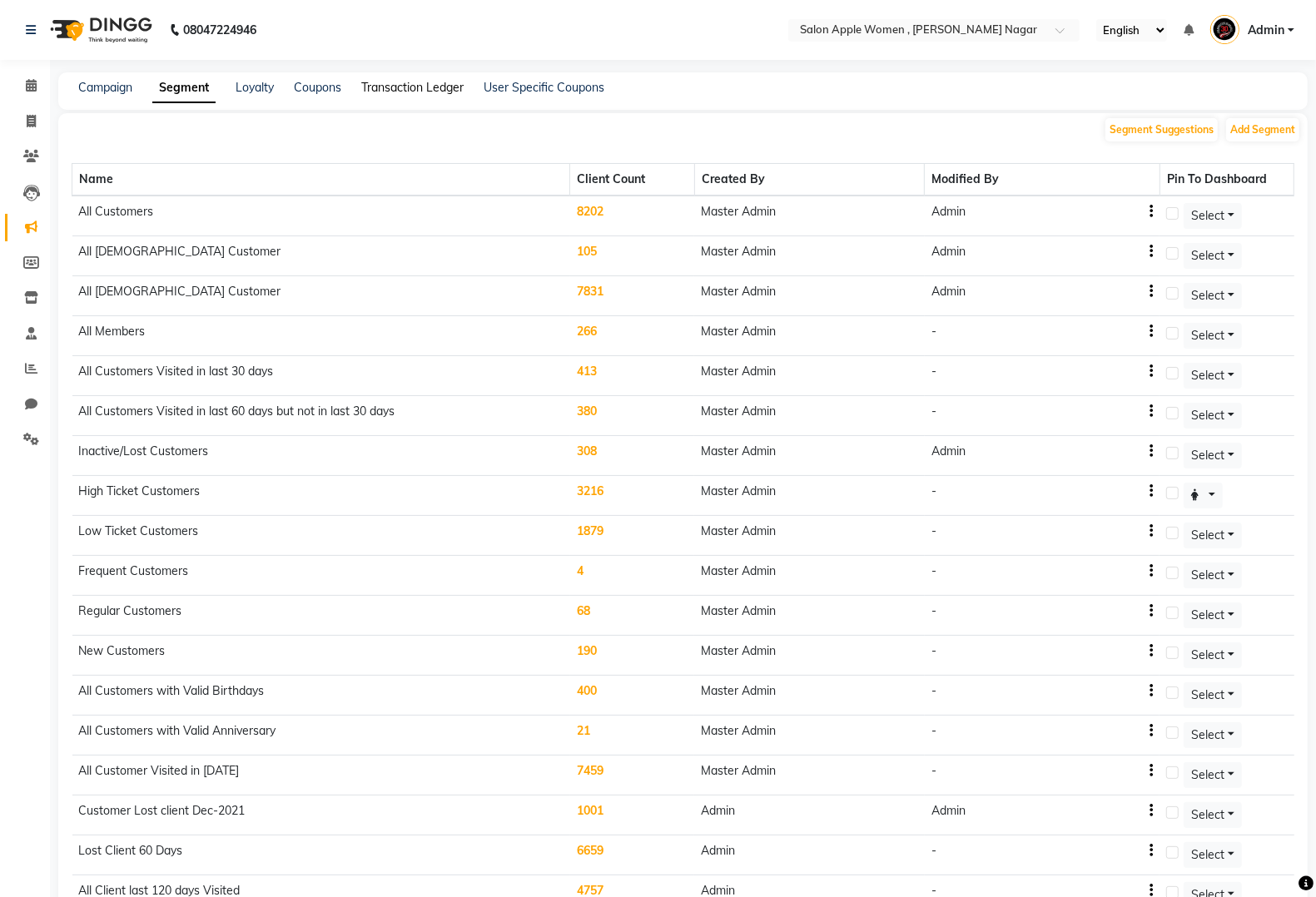
click at [406, 82] on link "Transaction Ledger" at bounding box center [412, 87] width 103 height 15
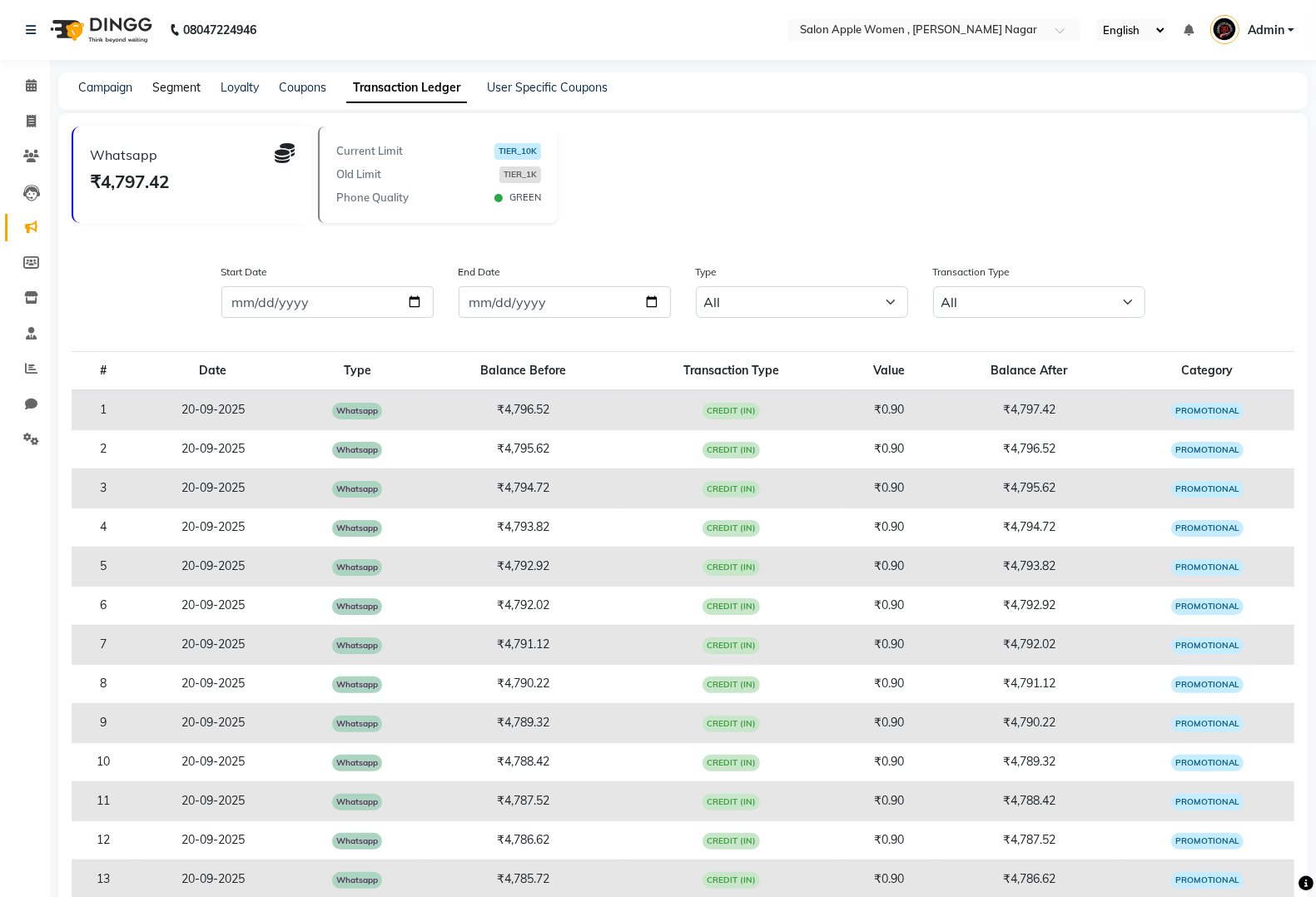
click at [189, 90] on link "Segment" at bounding box center [176, 87] width 48 height 15
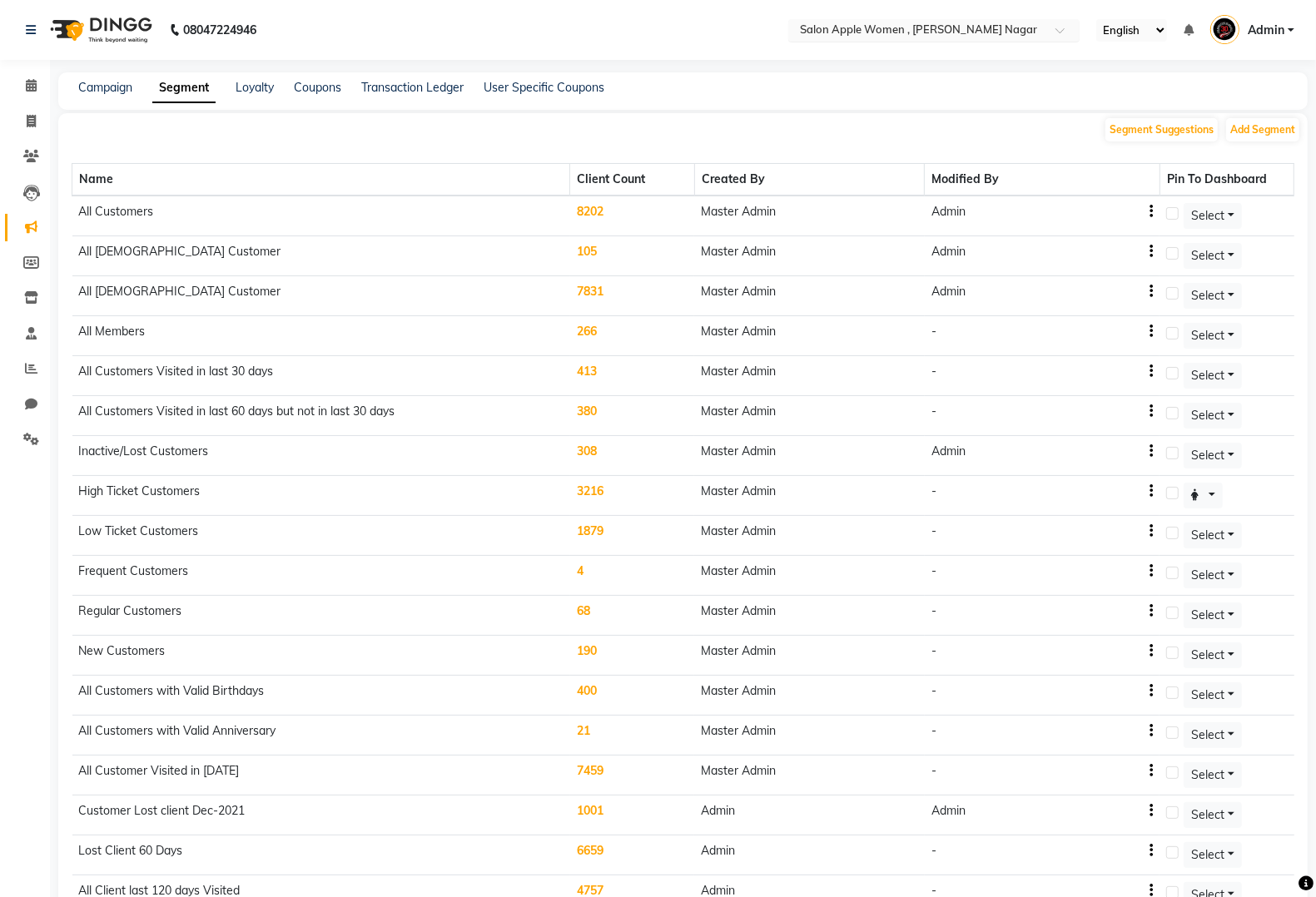
click at [1012, 30] on input "text" at bounding box center [917, 32] width 242 height 16
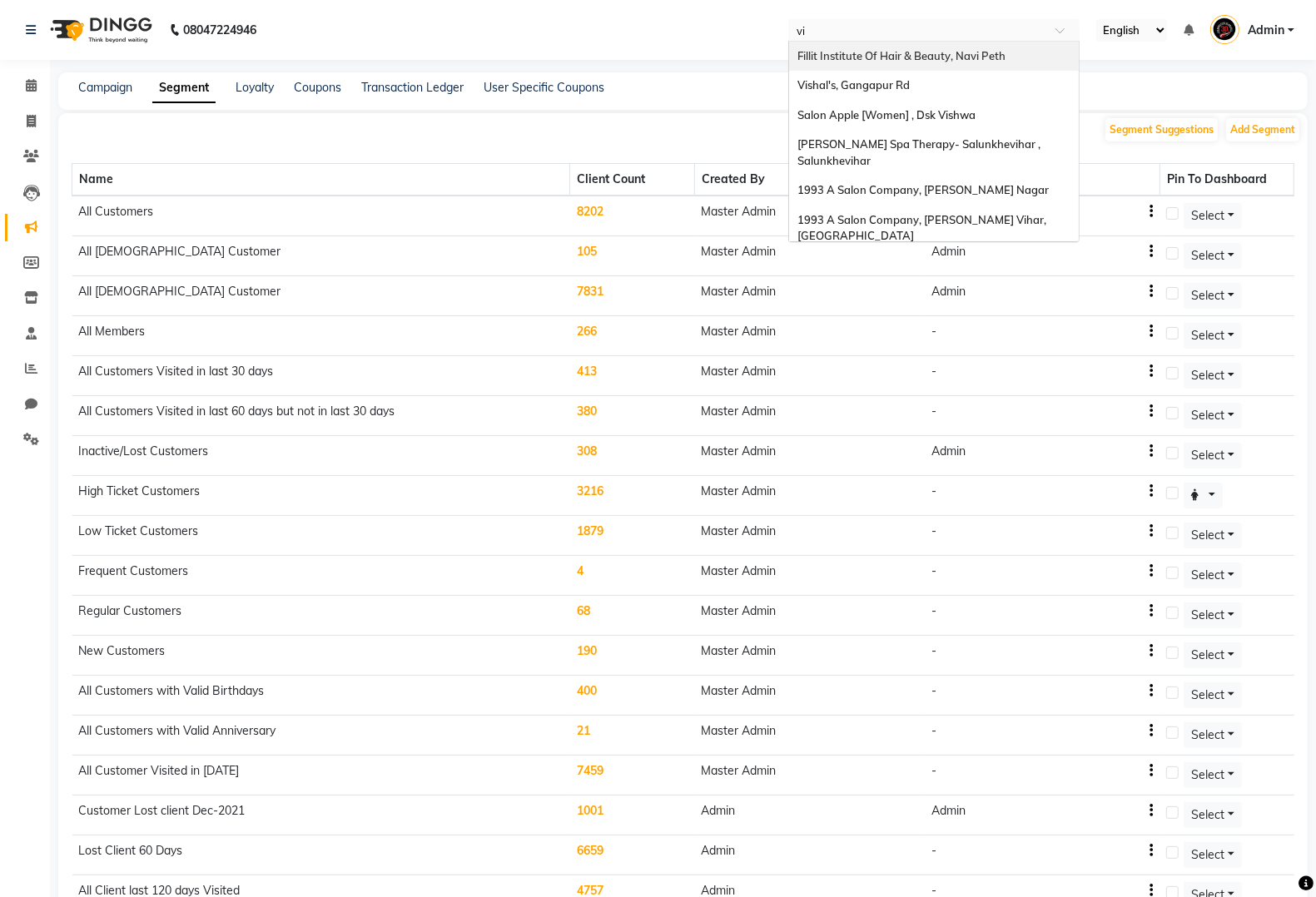
type input "vim"
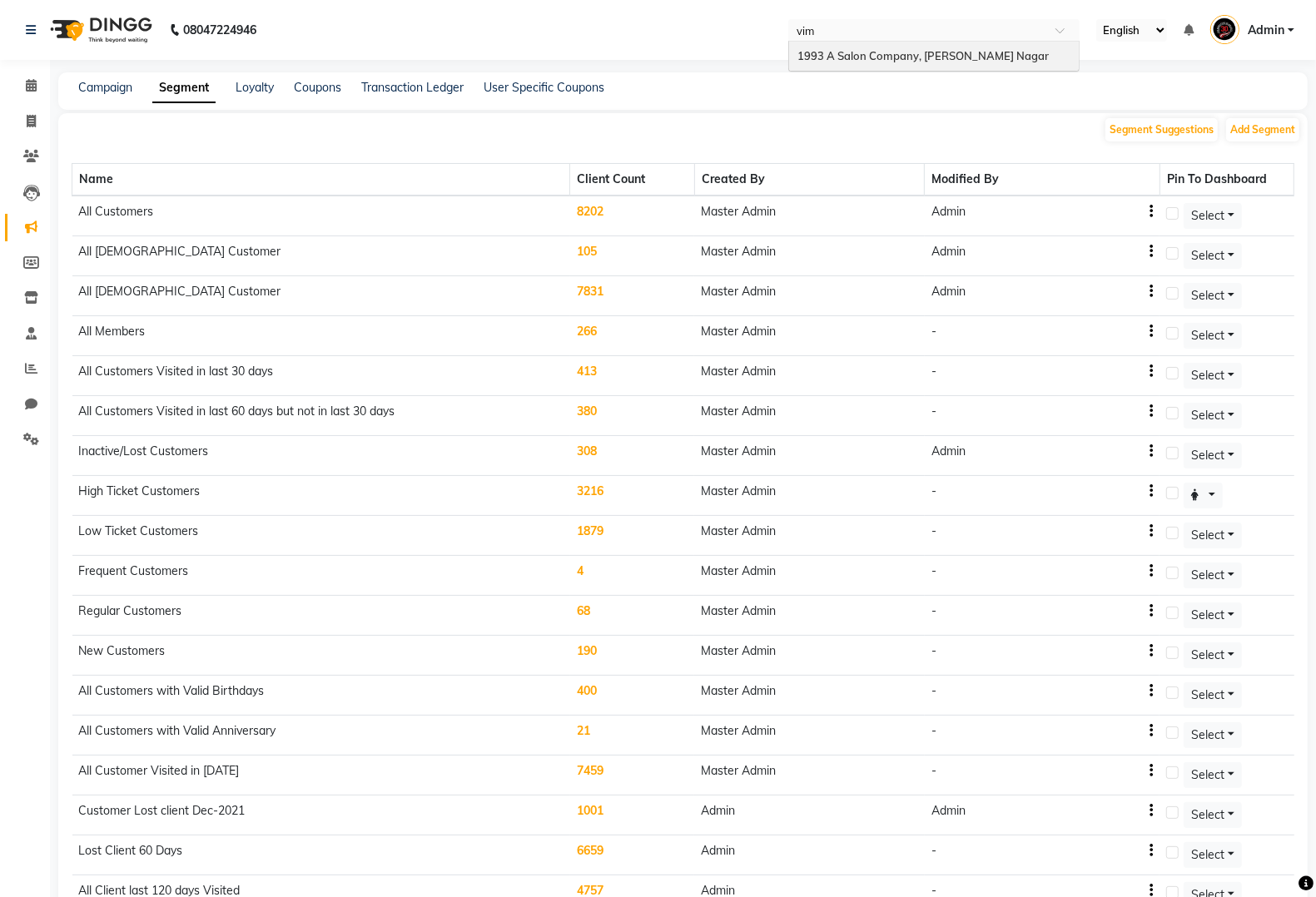
click at [935, 54] on span "1993 A Salon Company, [PERSON_NAME] Nagar" at bounding box center [923, 55] width 252 height 14
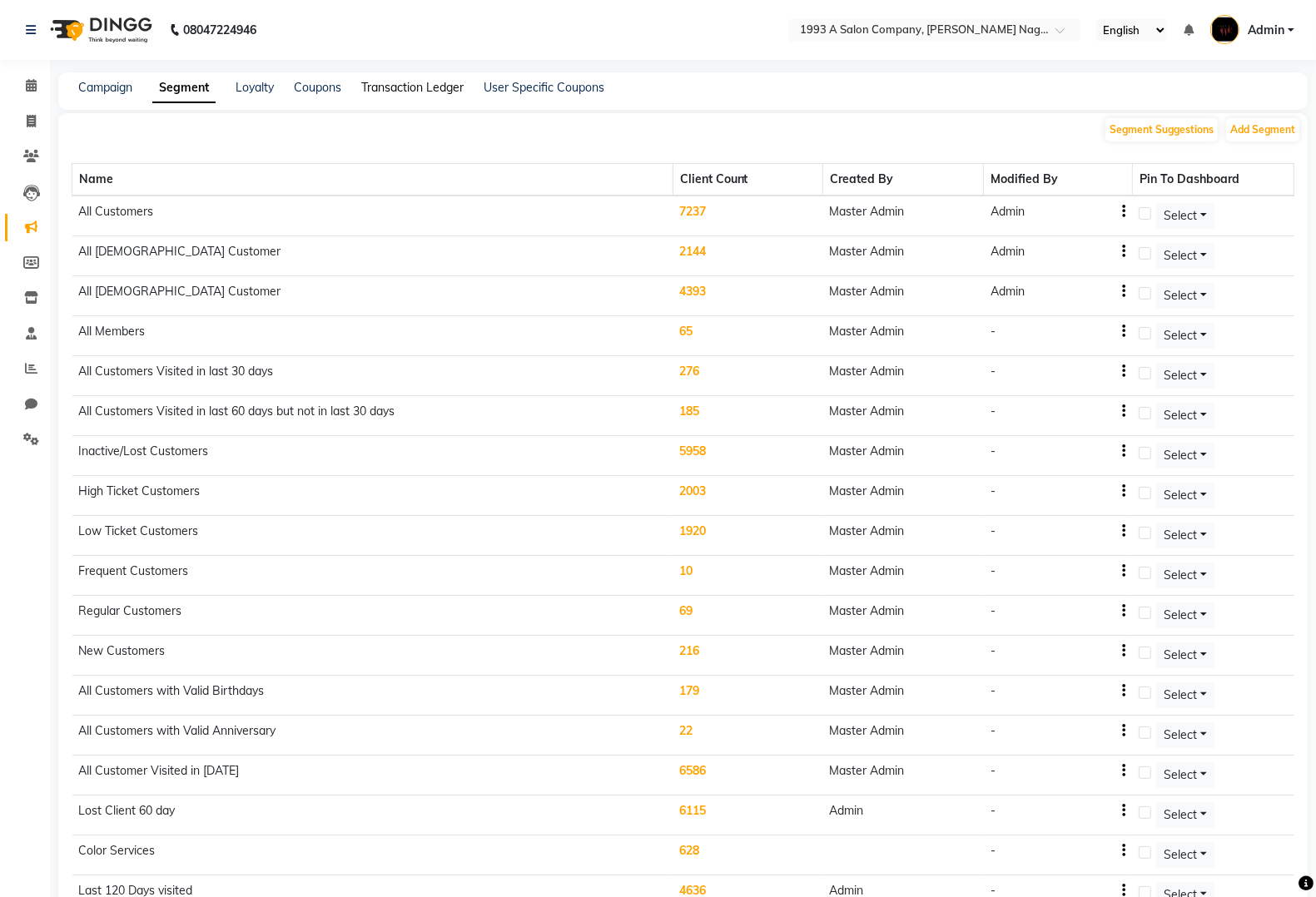
click at [393, 88] on link "Transaction Ledger" at bounding box center [412, 87] width 103 height 15
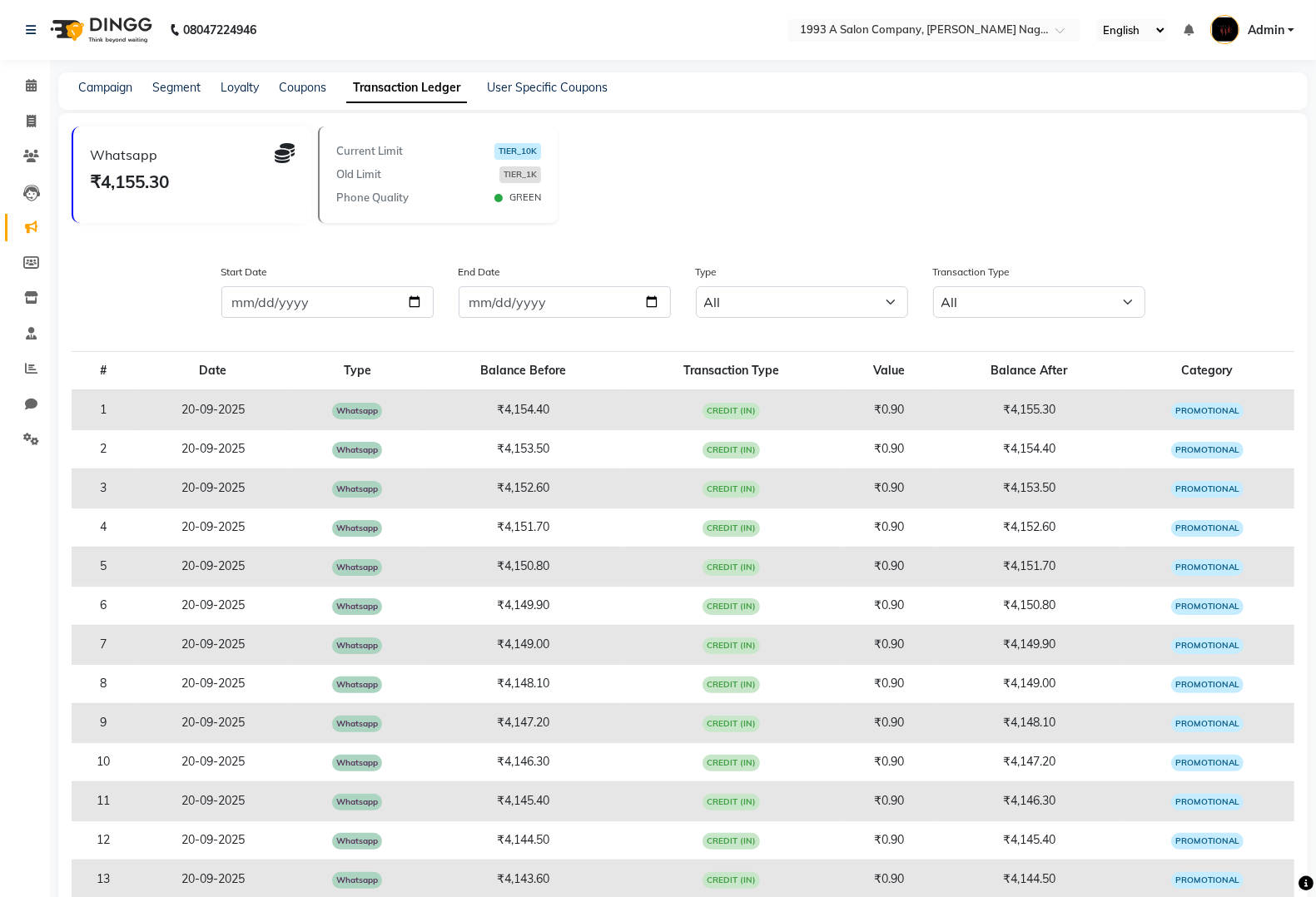
drag, startPoint x: 939, startPoint y: 16, endPoint x: 931, endPoint y: 13, distance: 8.5
click at [931, 13] on nav "08047224946 Select Location × 1993 A Salon Company, Viman Nagar English ENGLISH…" at bounding box center [658, 30] width 1316 height 60
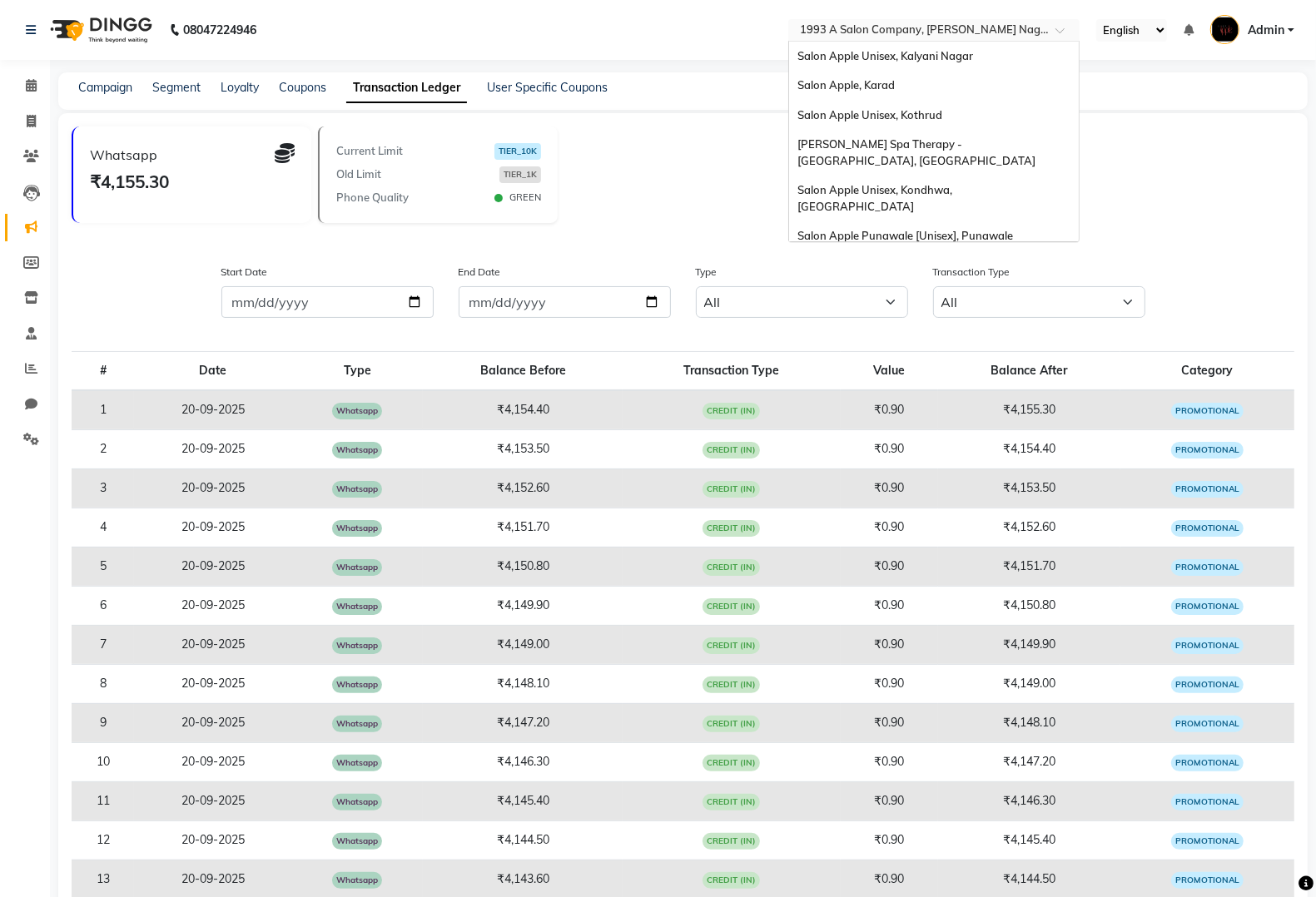
click at [925, 24] on input "text" at bounding box center [917, 32] width 242 height 16
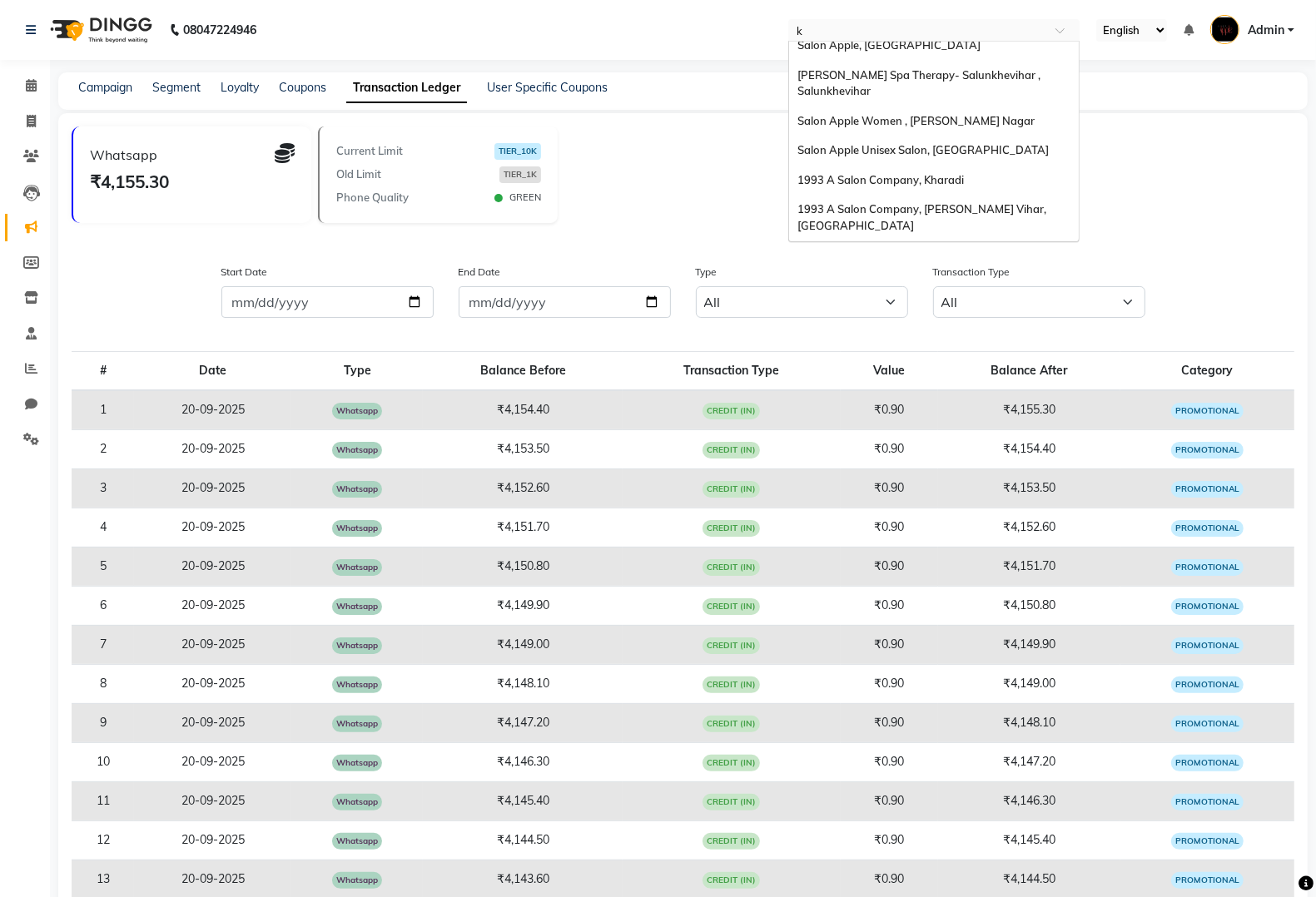
scroll to position [334, 0]
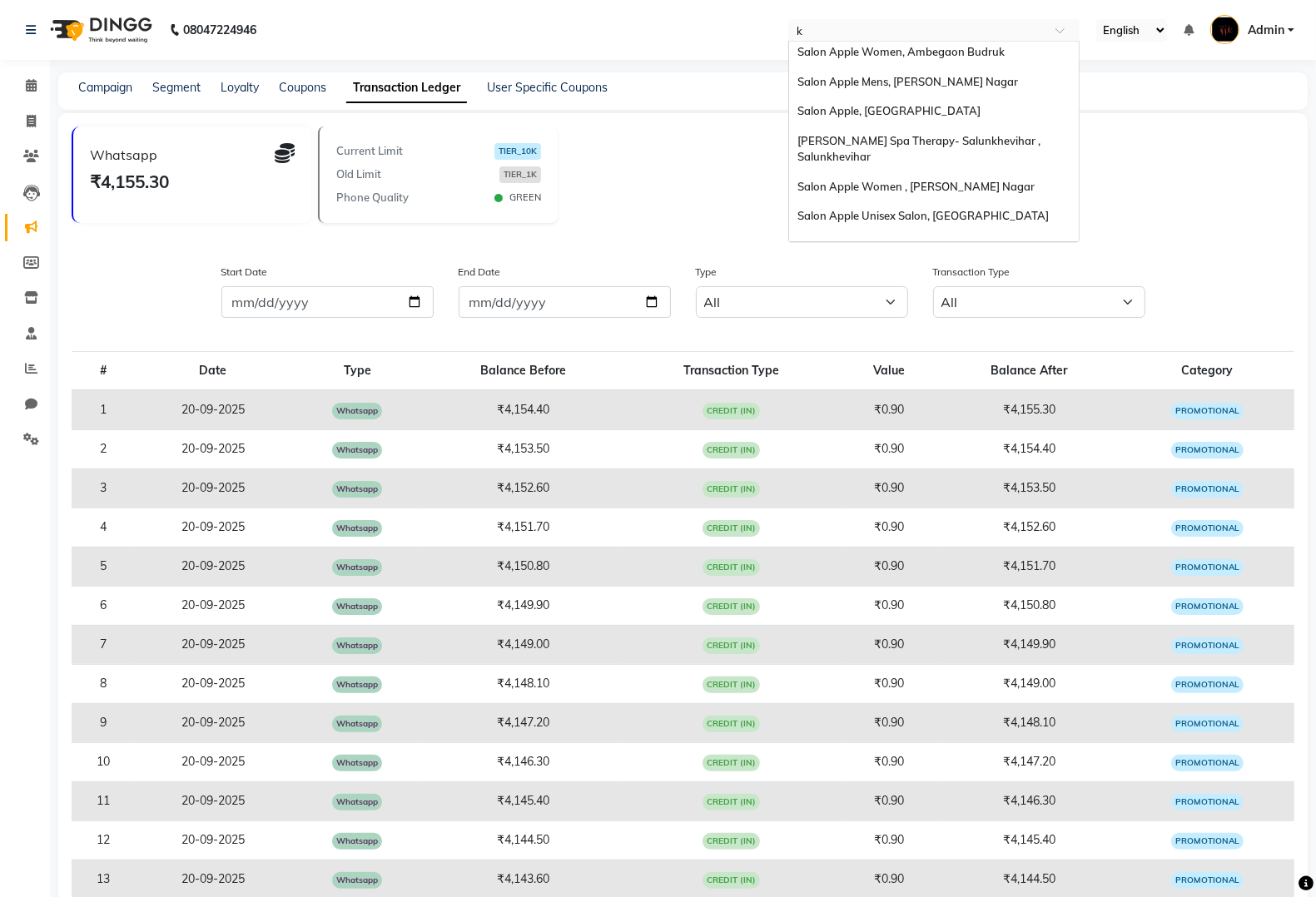
type input "ko"
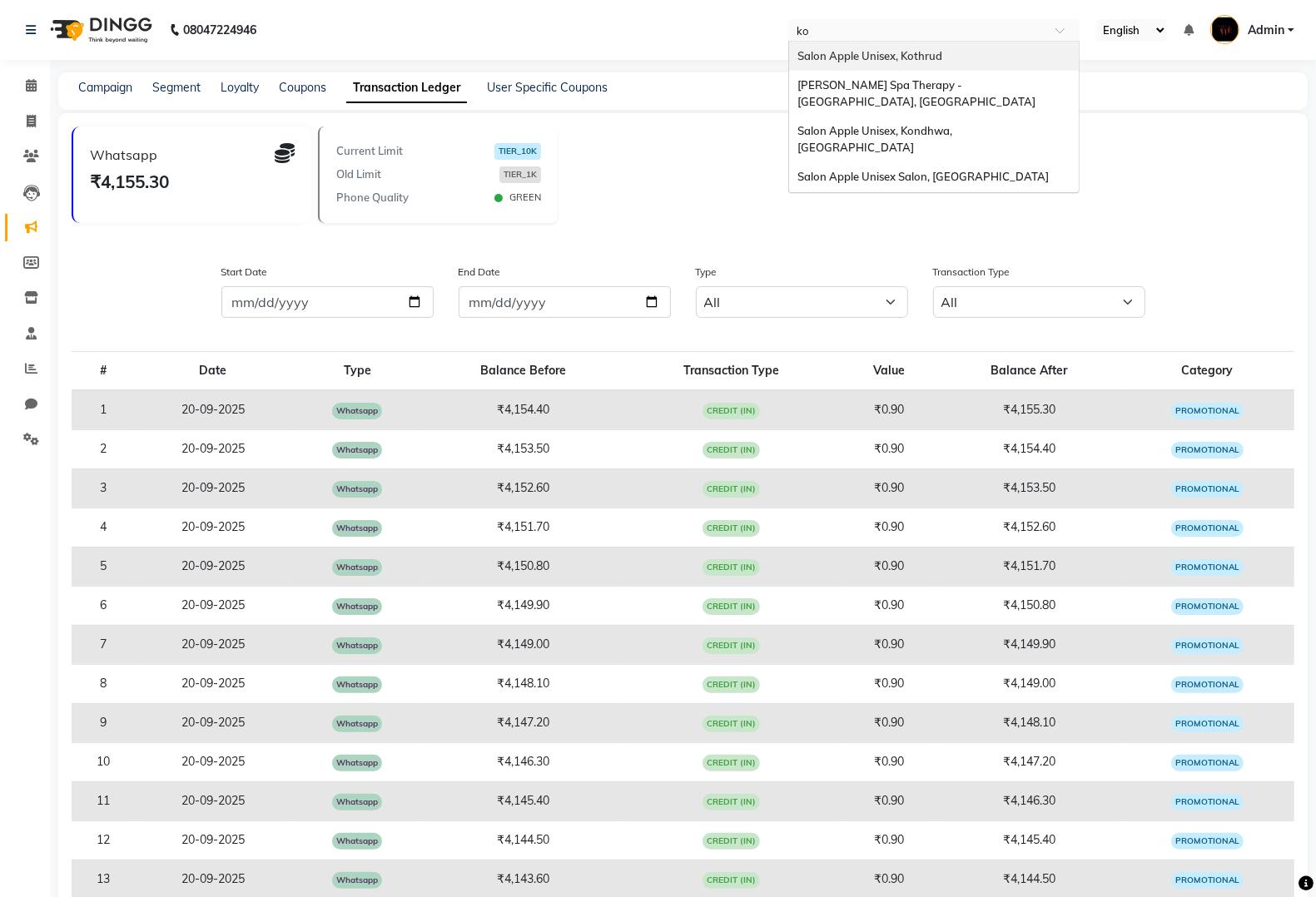
scroll to position [0, 0]
click at [990, 170] on span "Salon Apple Unisex Salon, [GEOGRAPHIC_DATA]" at bounding box center [923, 176] width 252 height 14
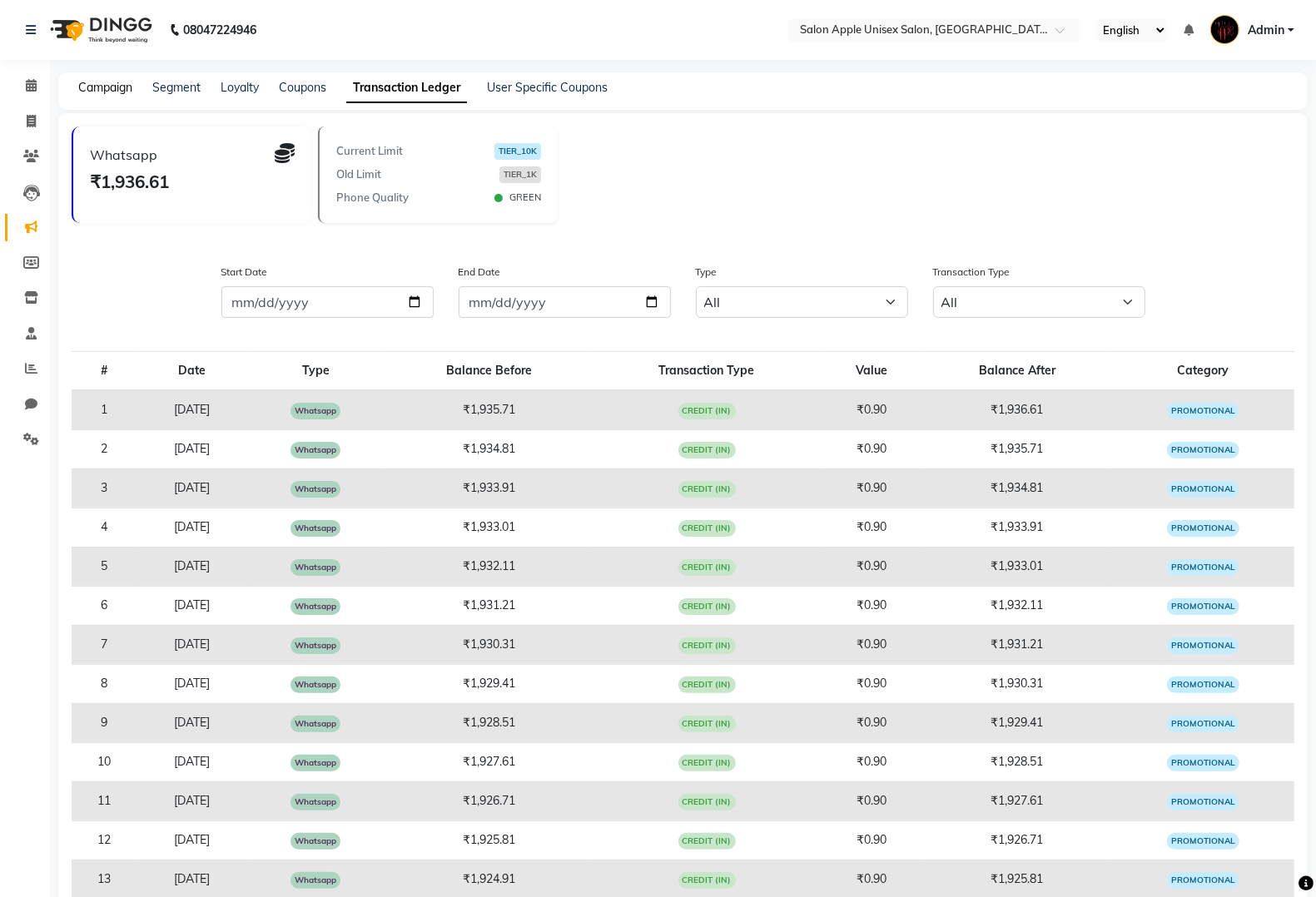
click at [117, 84] on link "Campaign" at bounding box center [105, 87] width 54 height 15
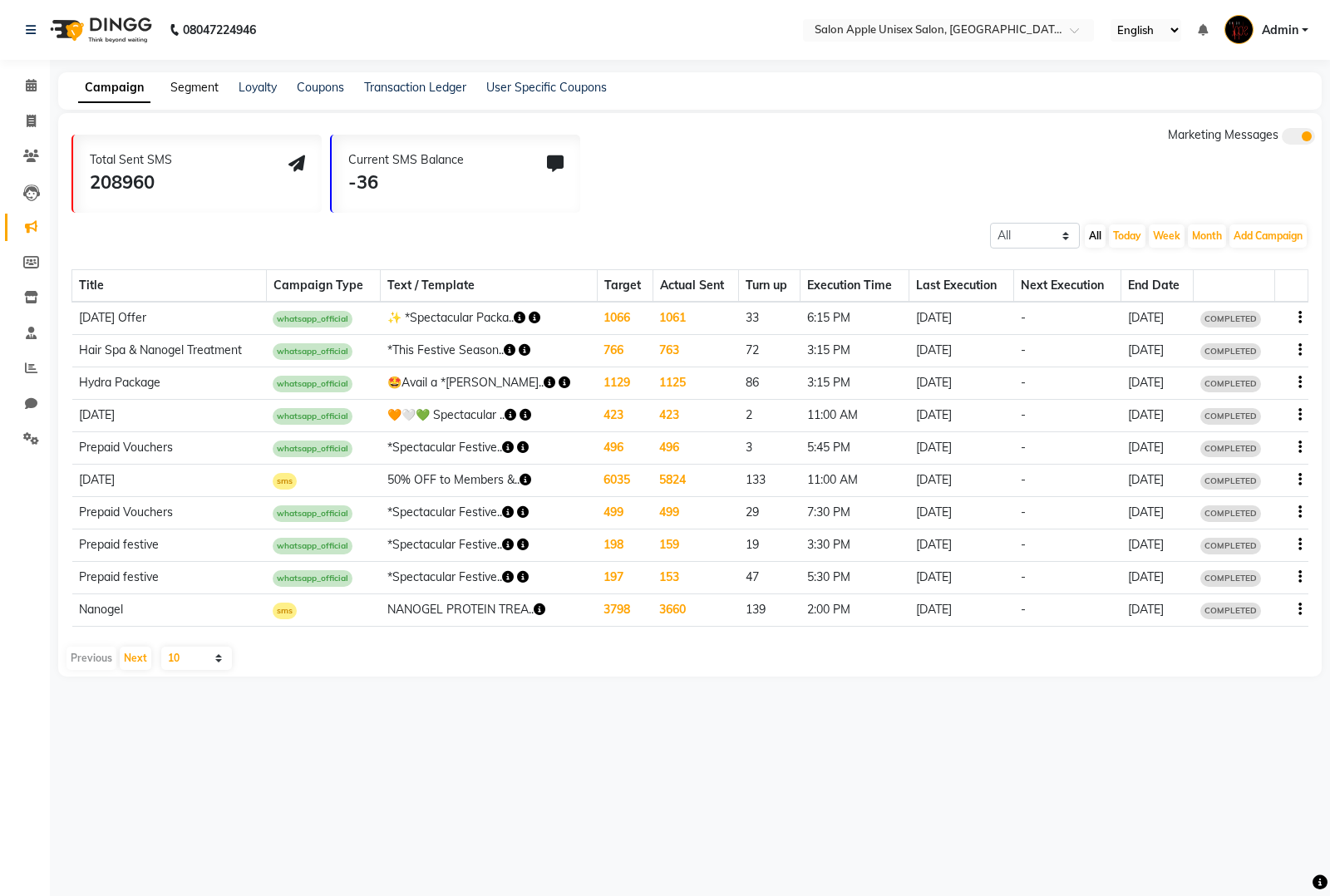
click at [191, 88] on link "Segment" at bounding box center [194, 87] width 48 height 15
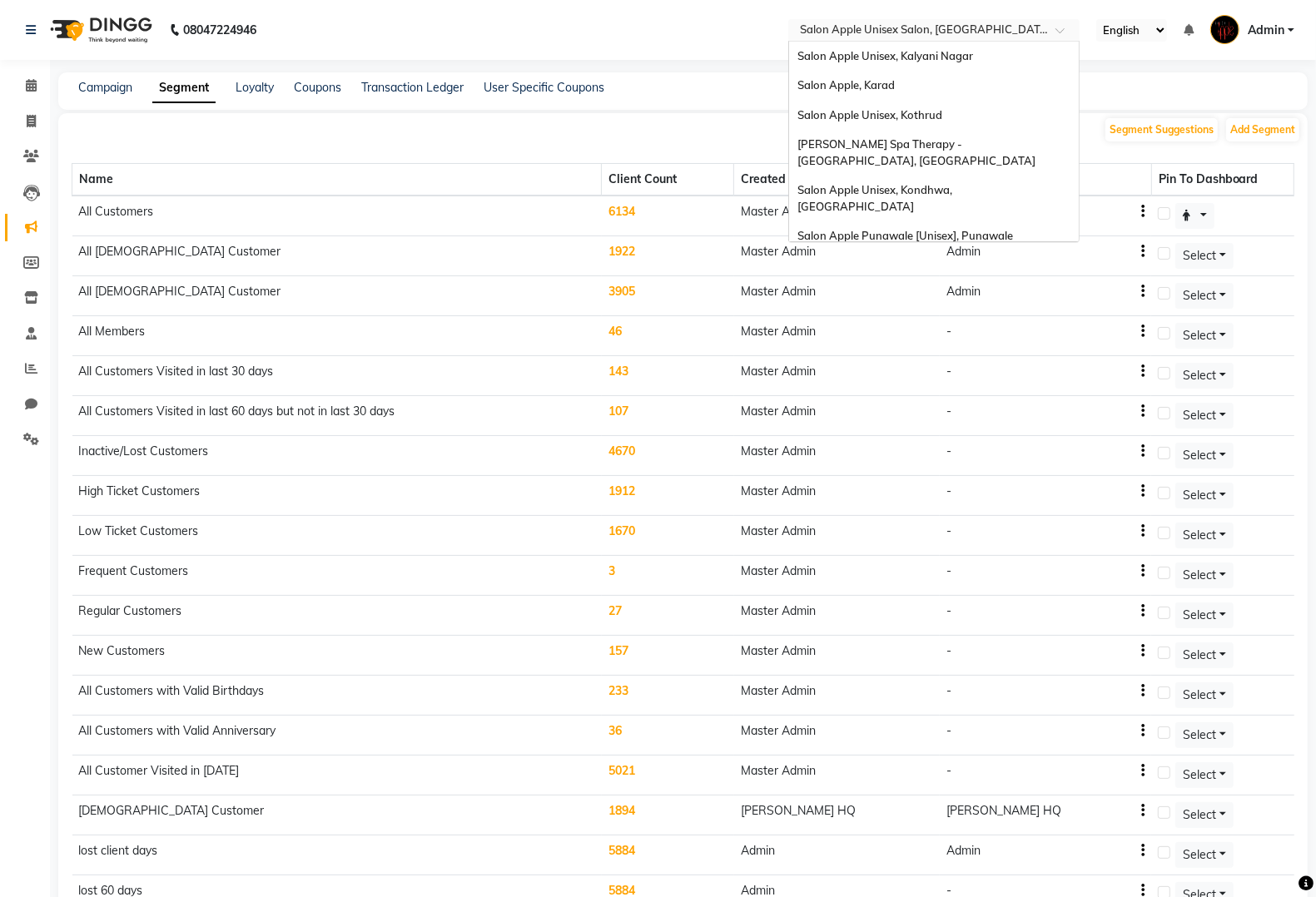
click at [938, 25] on input "text" at bounding box center [917, 32] width 242 height 16
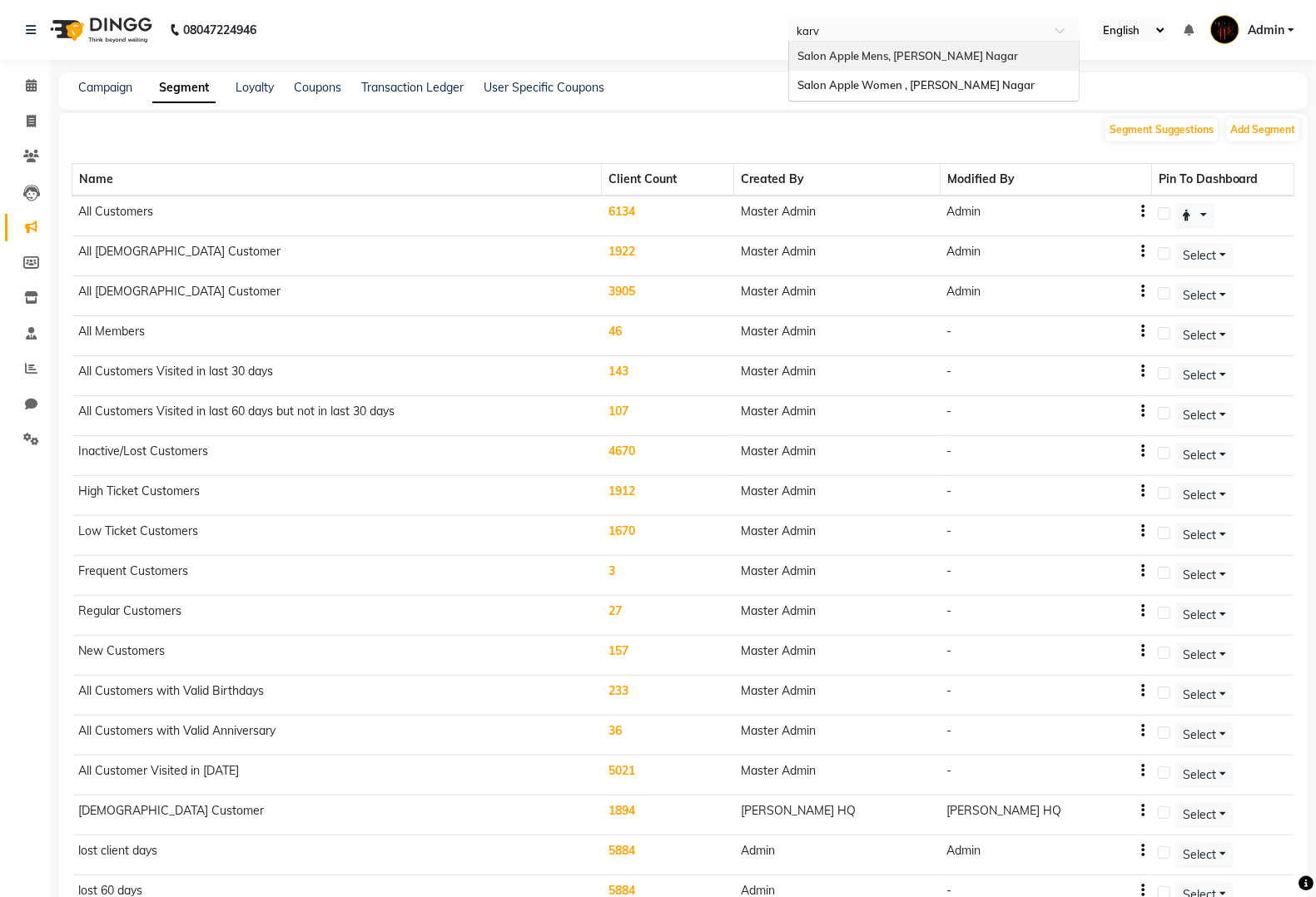
type input "[PERSON_NAME]"
click at [953, 56] on span "Salon Apple Mens, [PERSON_NAME] Nagar" at bounding box center [907, 55] width 221 height 14
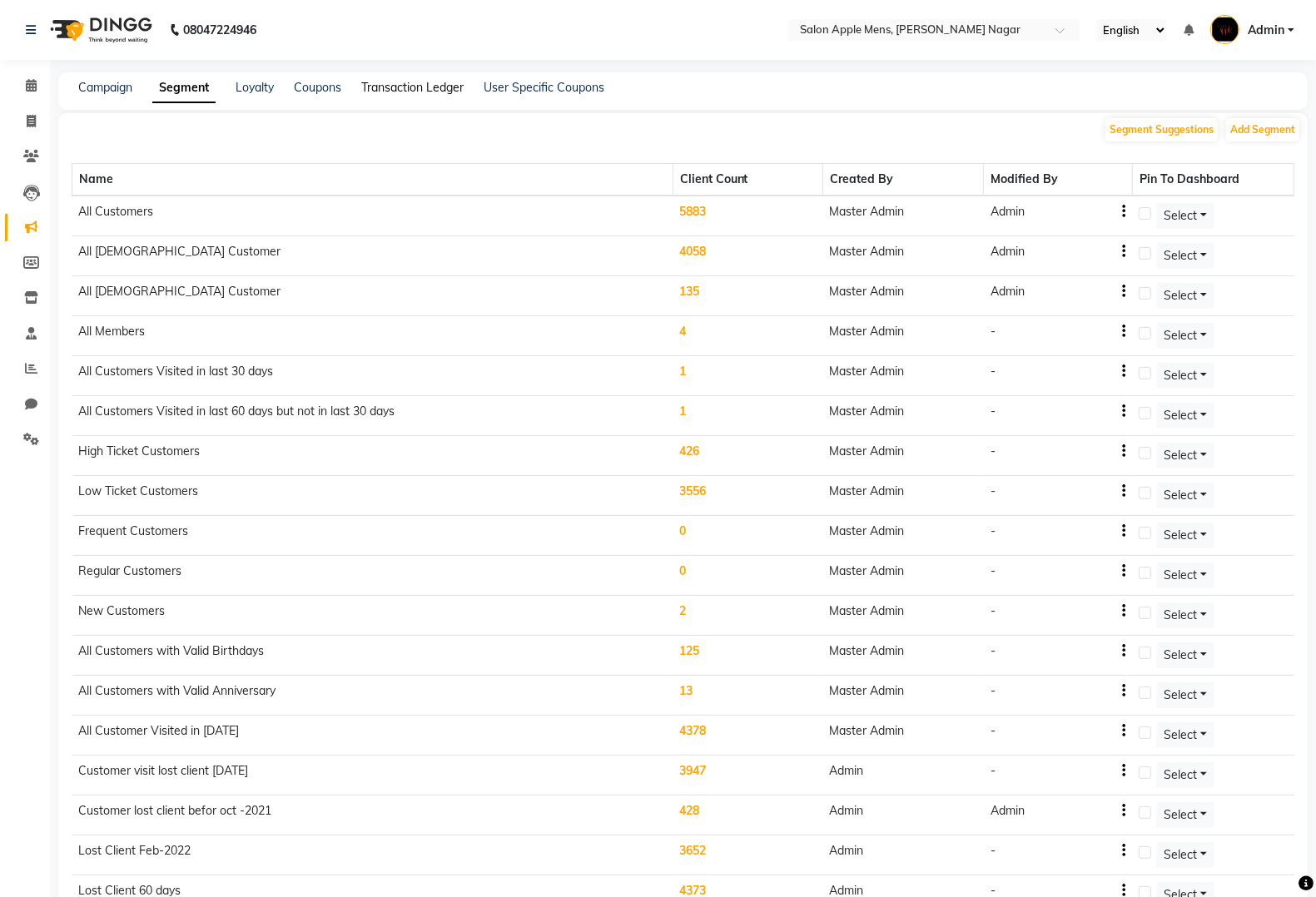
click at [417, 88] on link "Transaction Ledger" at bounding box center [412, 87] width 103 height 15
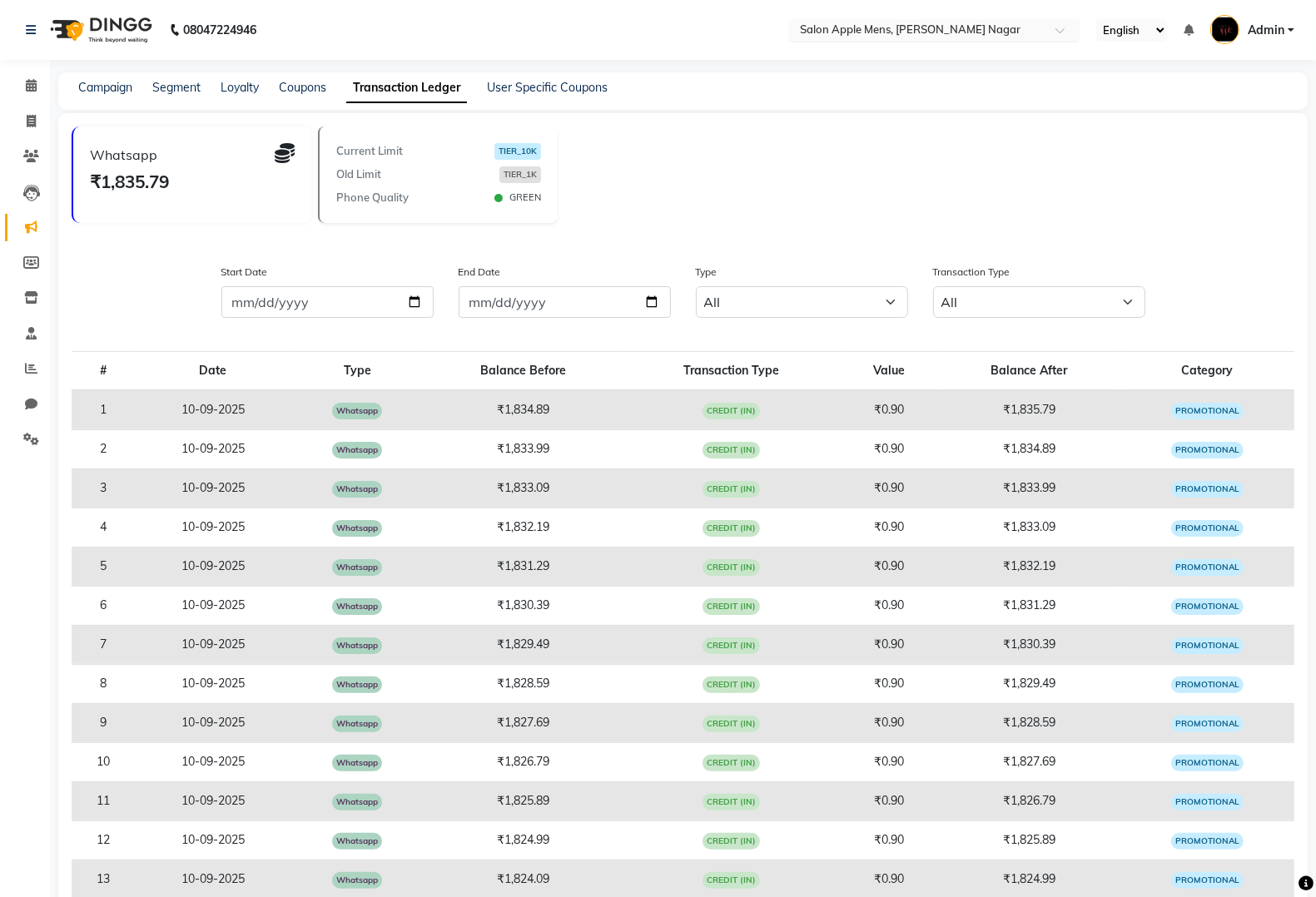
click at [913, 29] on input "text" at bounding box center [917, 32] width 242 height 16
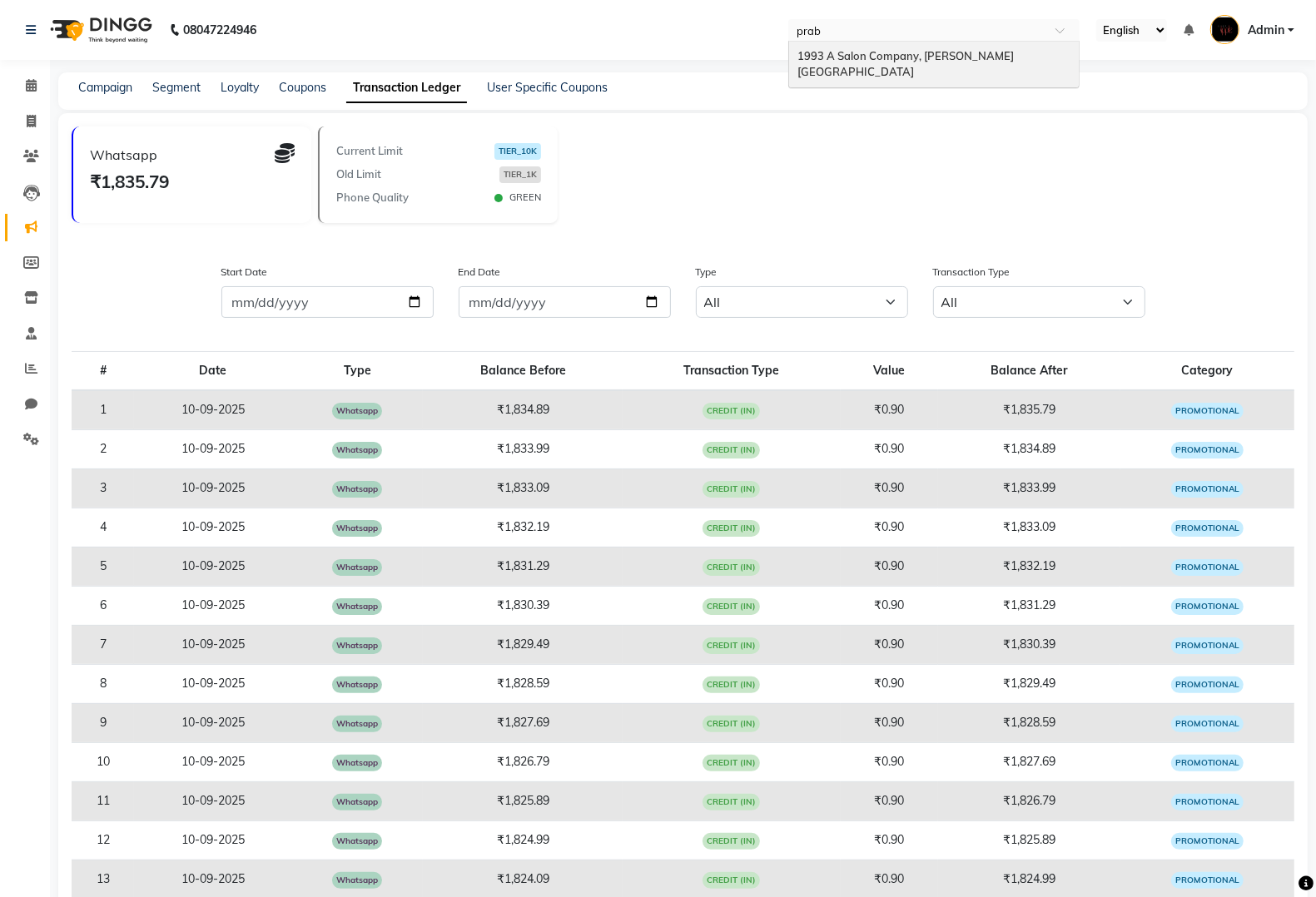
type input "prabh"
click at [990, 54] on span "1993 A Salon Company, [PERSON_NAME][GEOGRAPHIC_DATA]" at bounding box center [905, 64] width 216 height 30
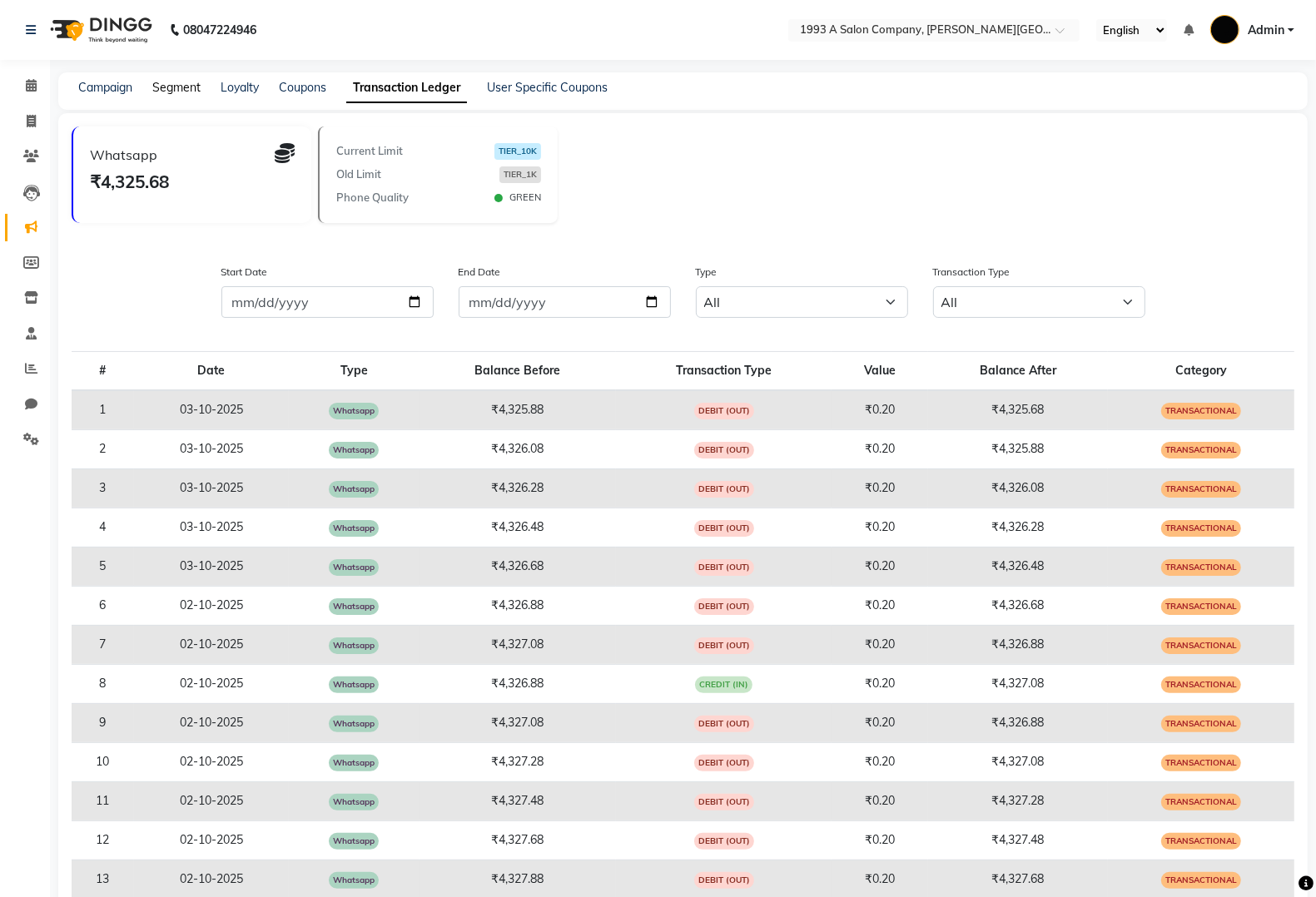
click at [168, 92] on link "Segment" at bounding box center [176, 87] width 48 height 15
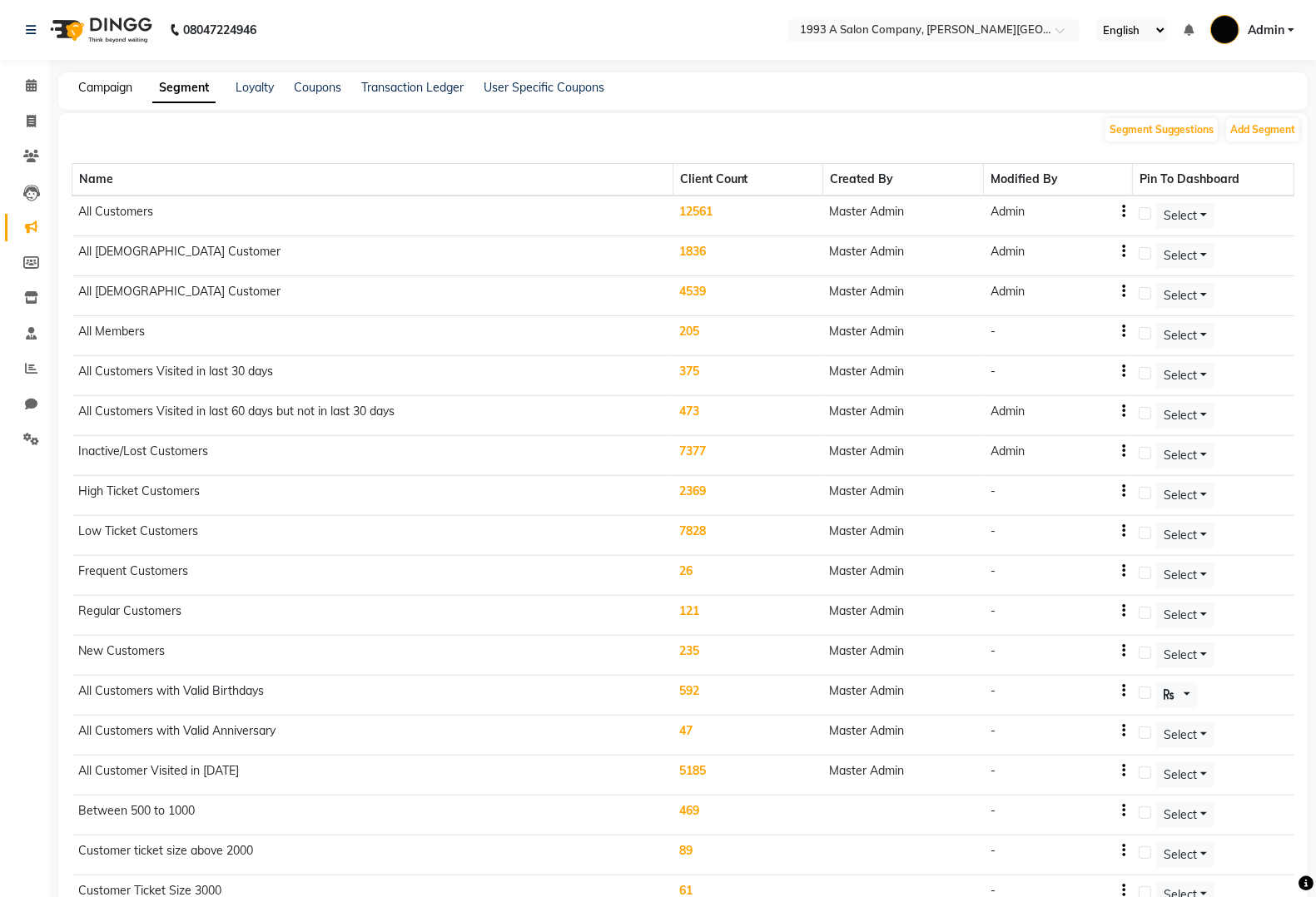
click at [103, 81] on link "Campaign" at bounding box center [105, 87] width 54 height 15
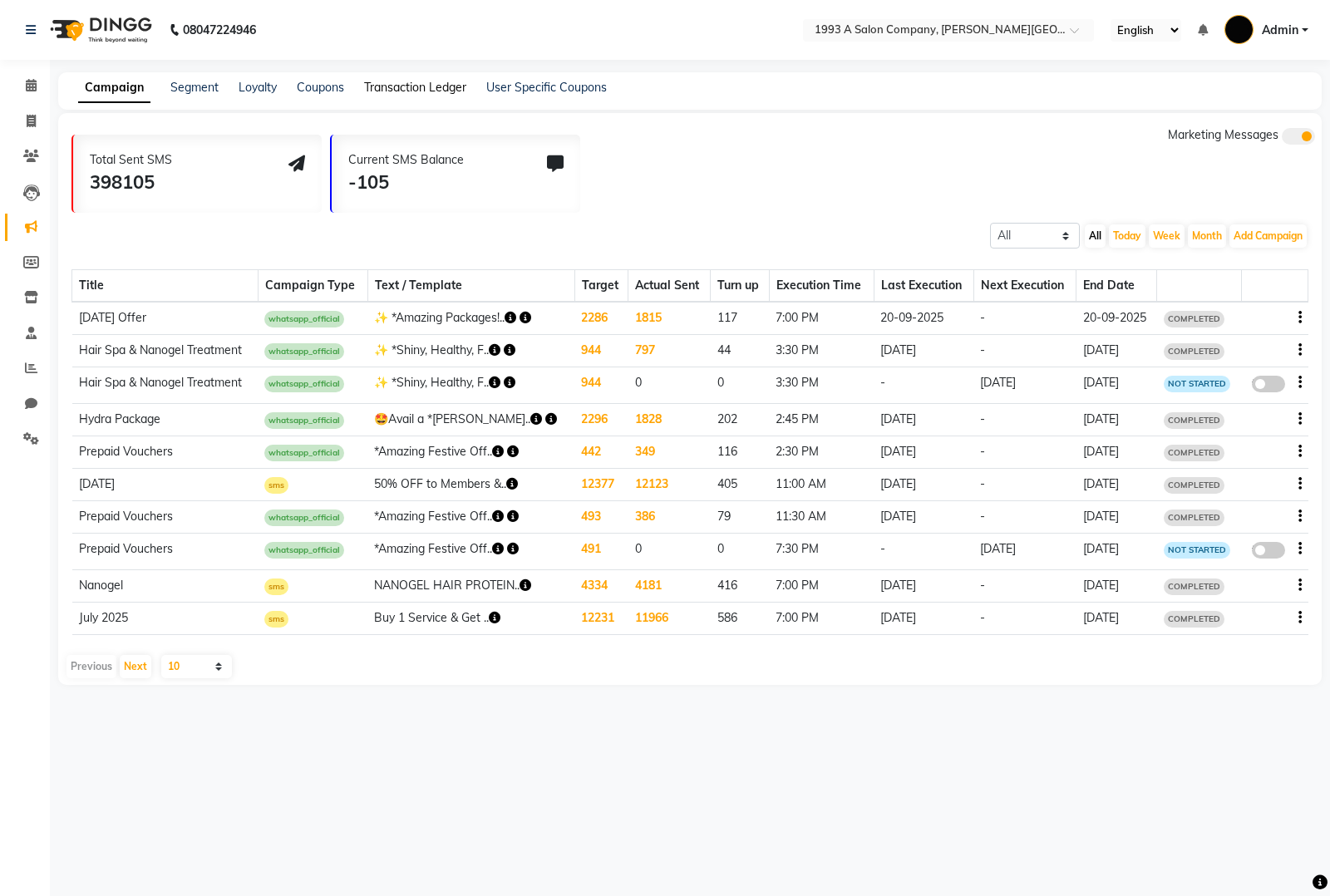
click at [451, 93] on link "Transaction Ledger" at bounding box center [415, 87] width 103 height 15
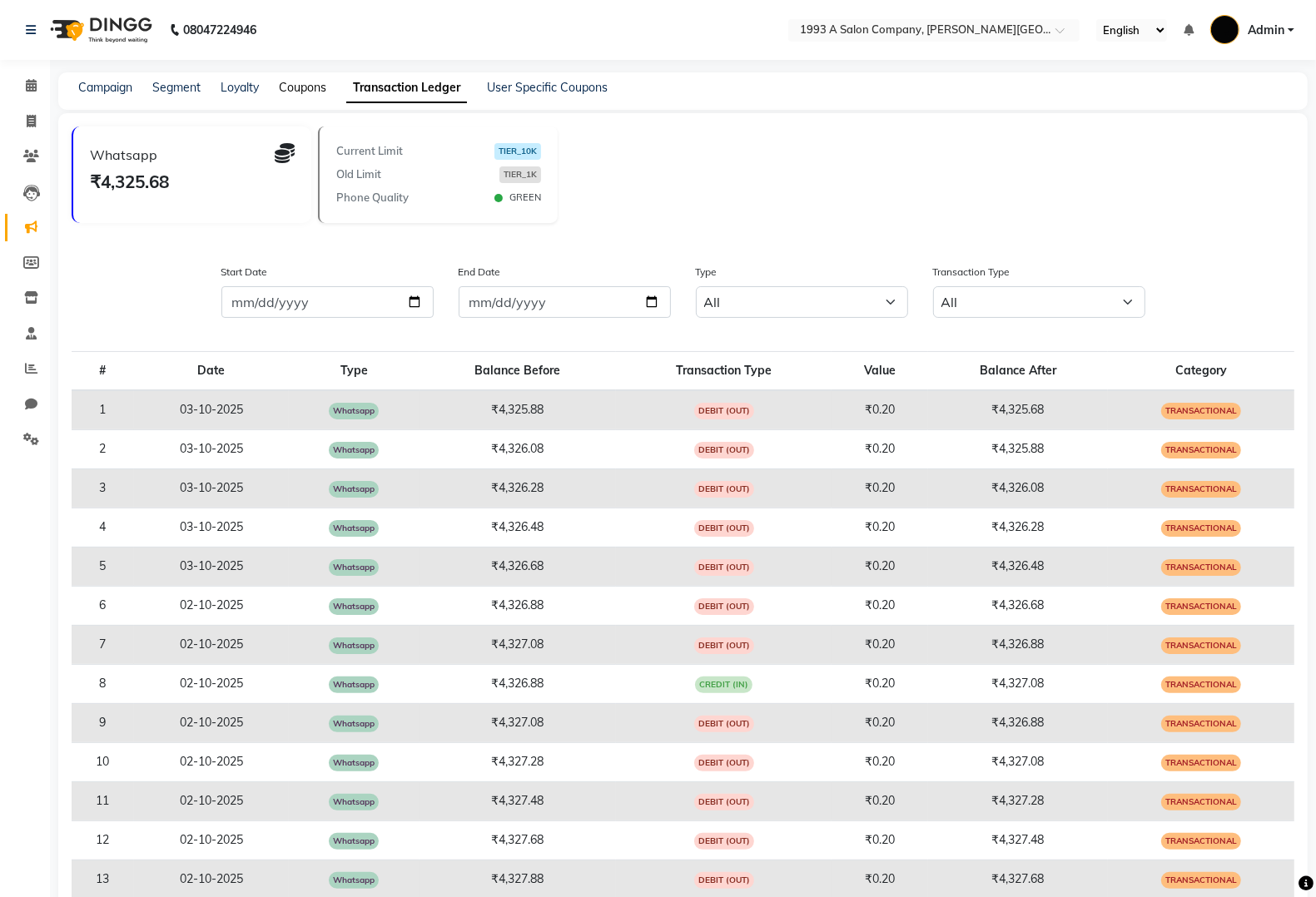
click at [314, 84] on link "Coupons" at bounding box center [302, 87] width 47 height 15
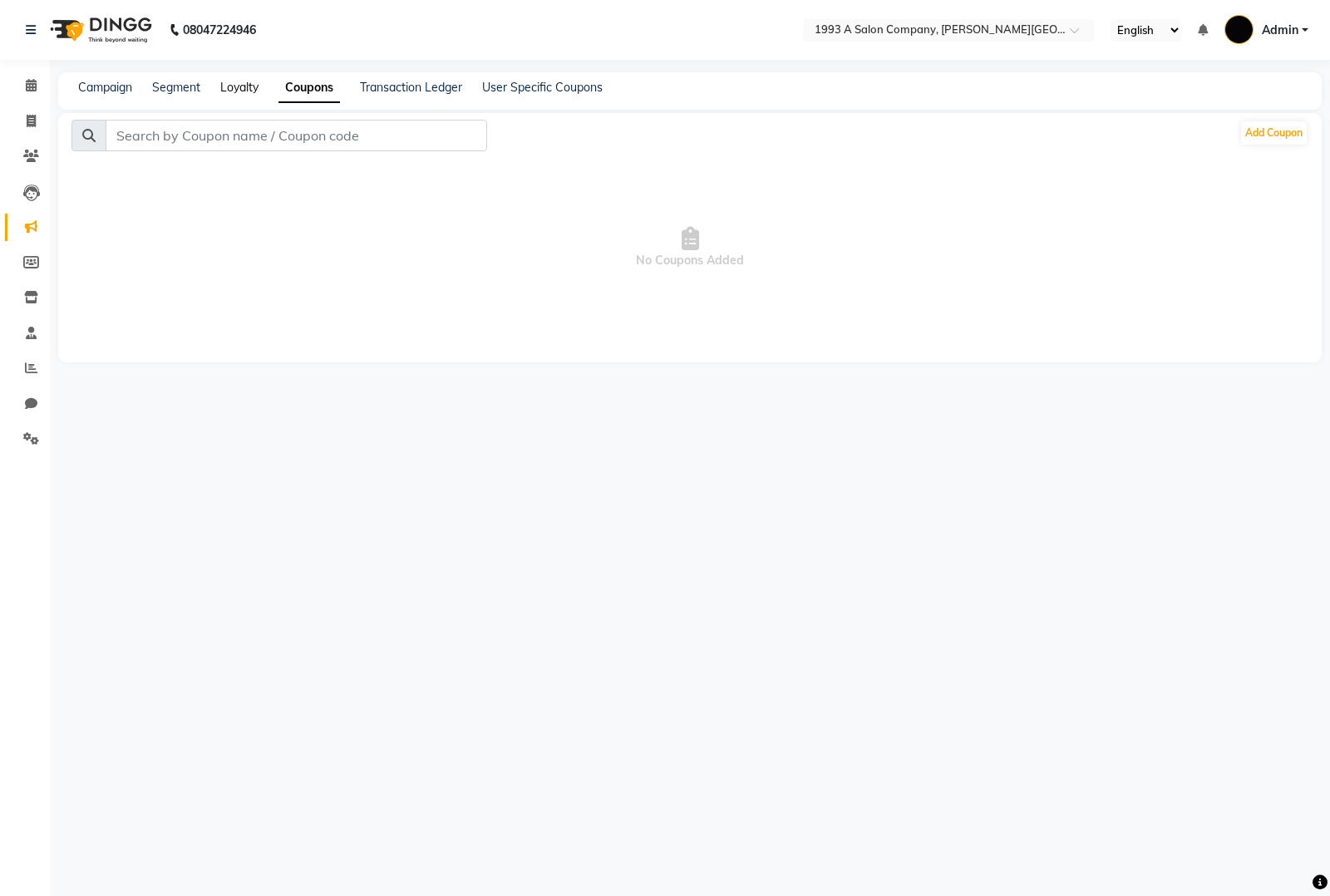
click at [231, 88] on link "Loyalty" at bounding box center [240, 87] width 38 height 15
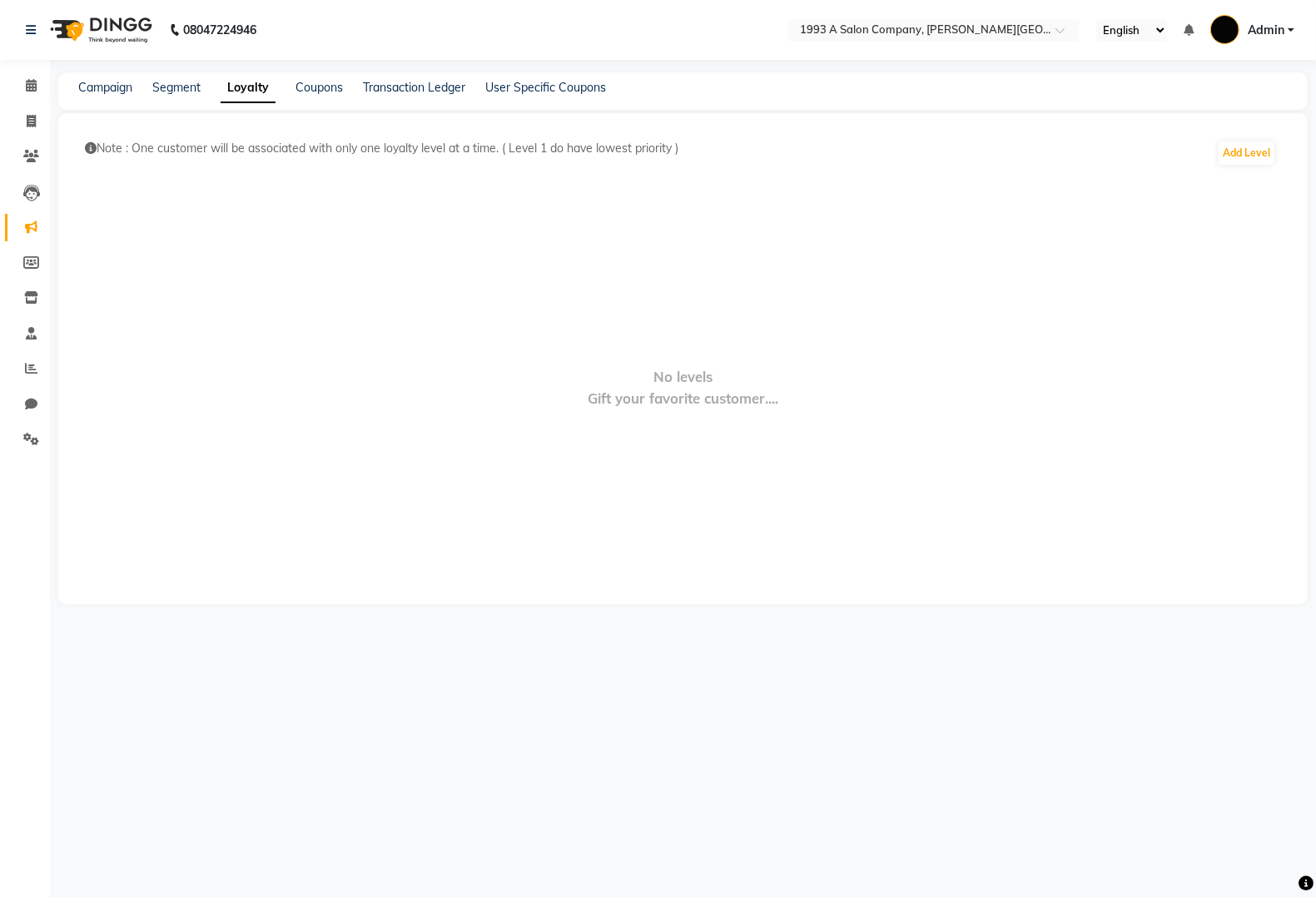
click at [164, 94] on div "Segment" at bounding box center [176, 87] width 48 height 17
click at [89, 84] on link "Campaign" at bounding box center [105, 87] width 54 height 15
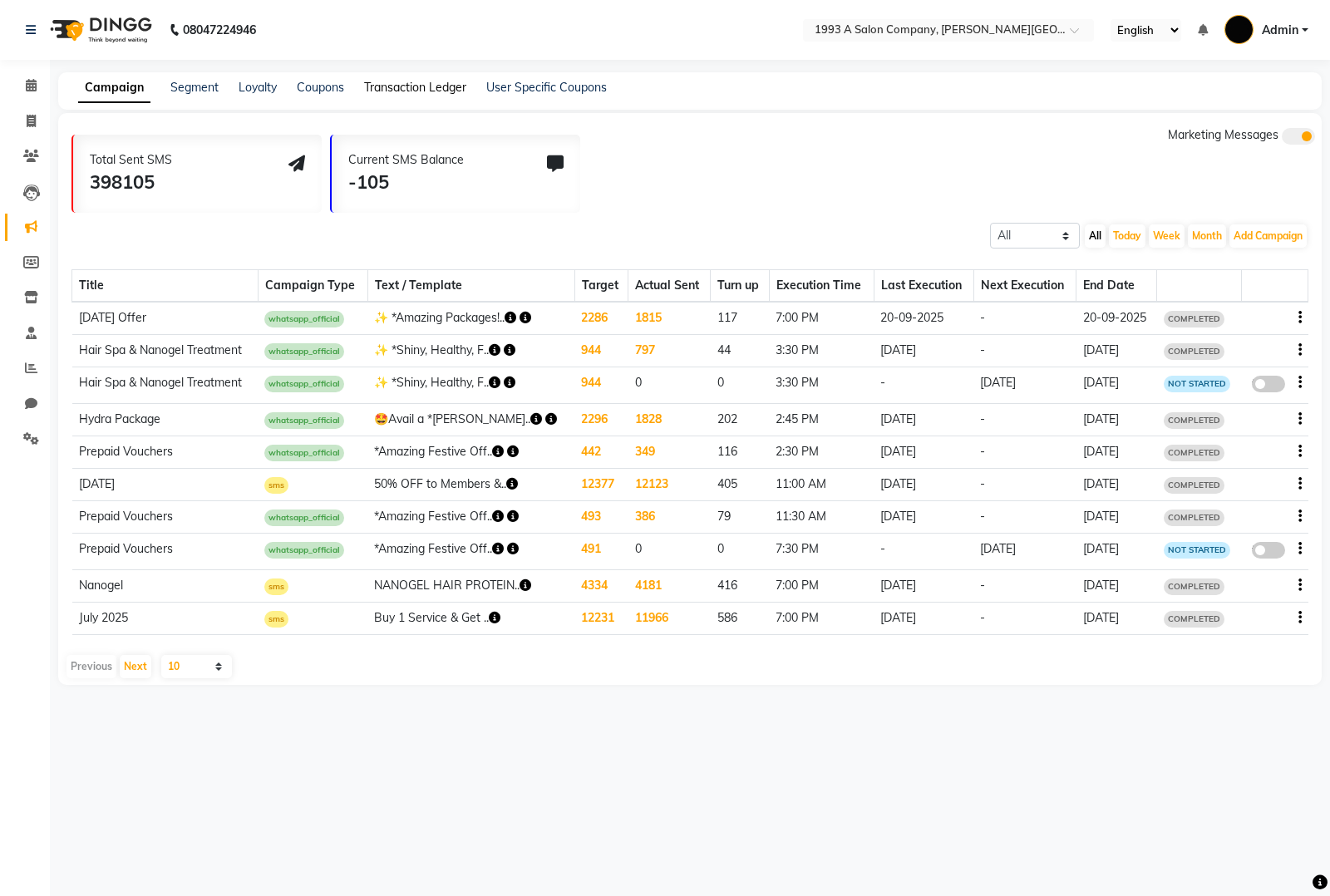
click at [416, 84] on link "Transaction Ledger" at bounding box center [415, 87] width 103 height 15
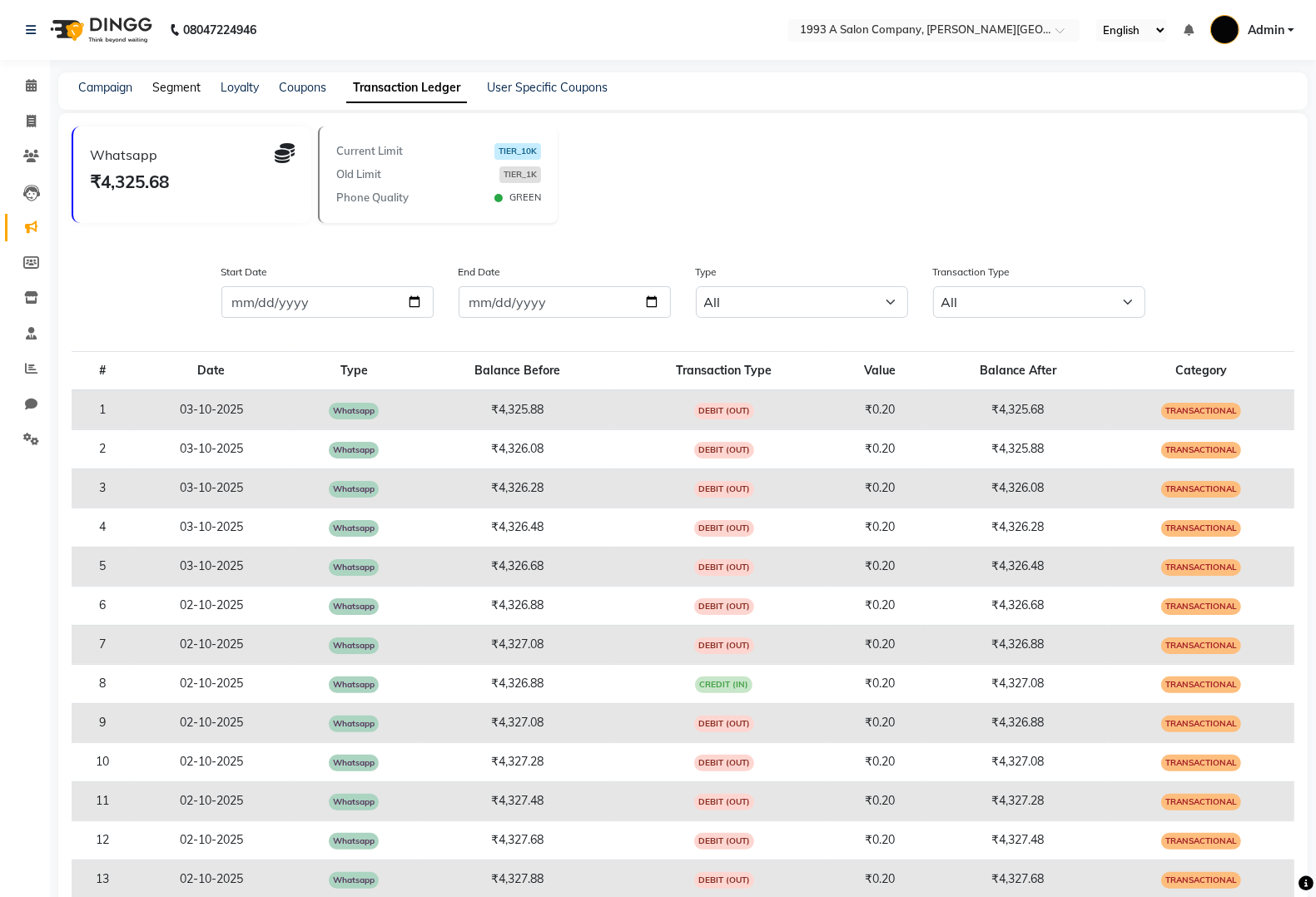
click at [190, 84] on link "Segment" at bounding box center [176, 87] width 48 height 15
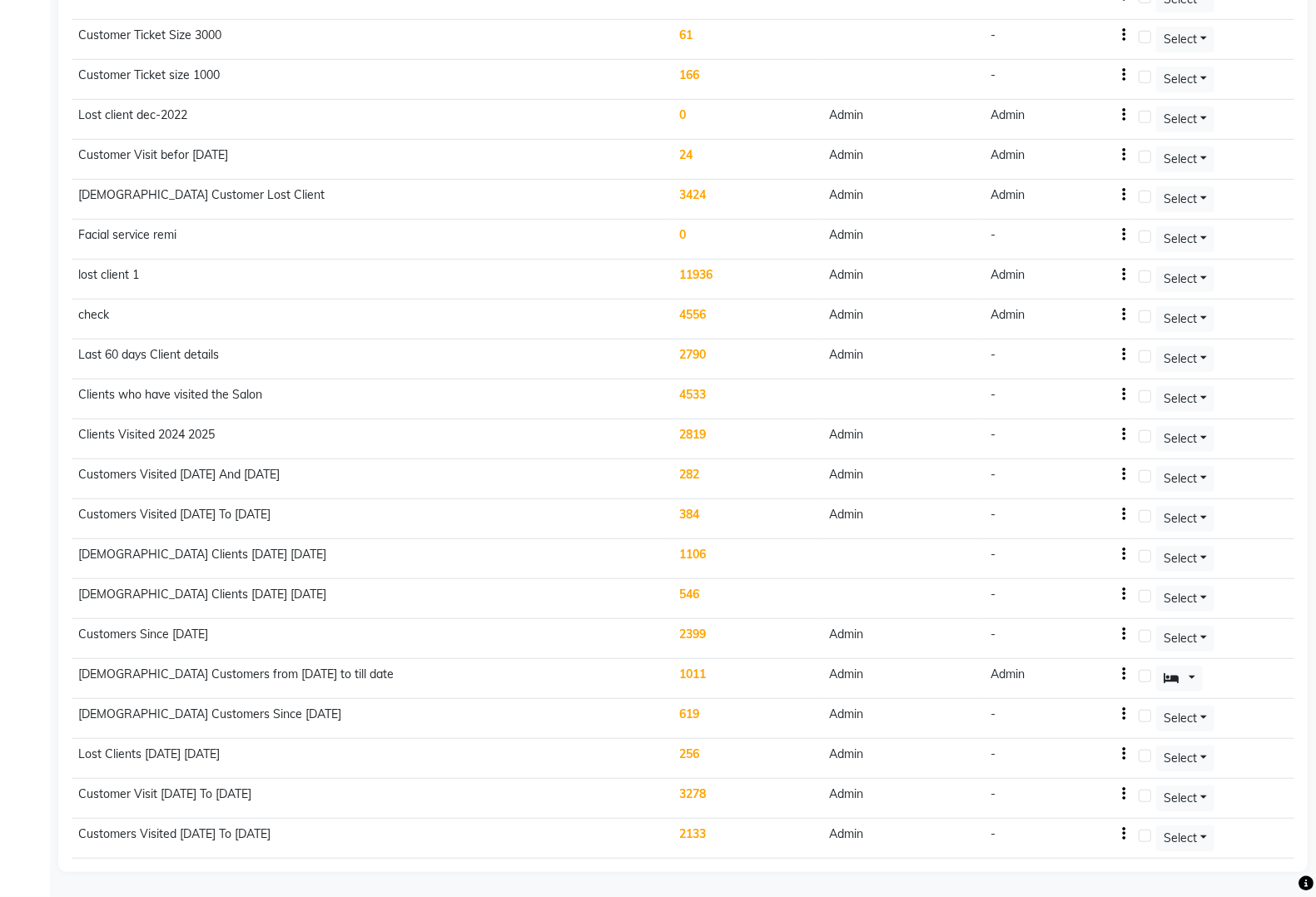
scroll to position [875, 0]
